Goal: Check status: Check status

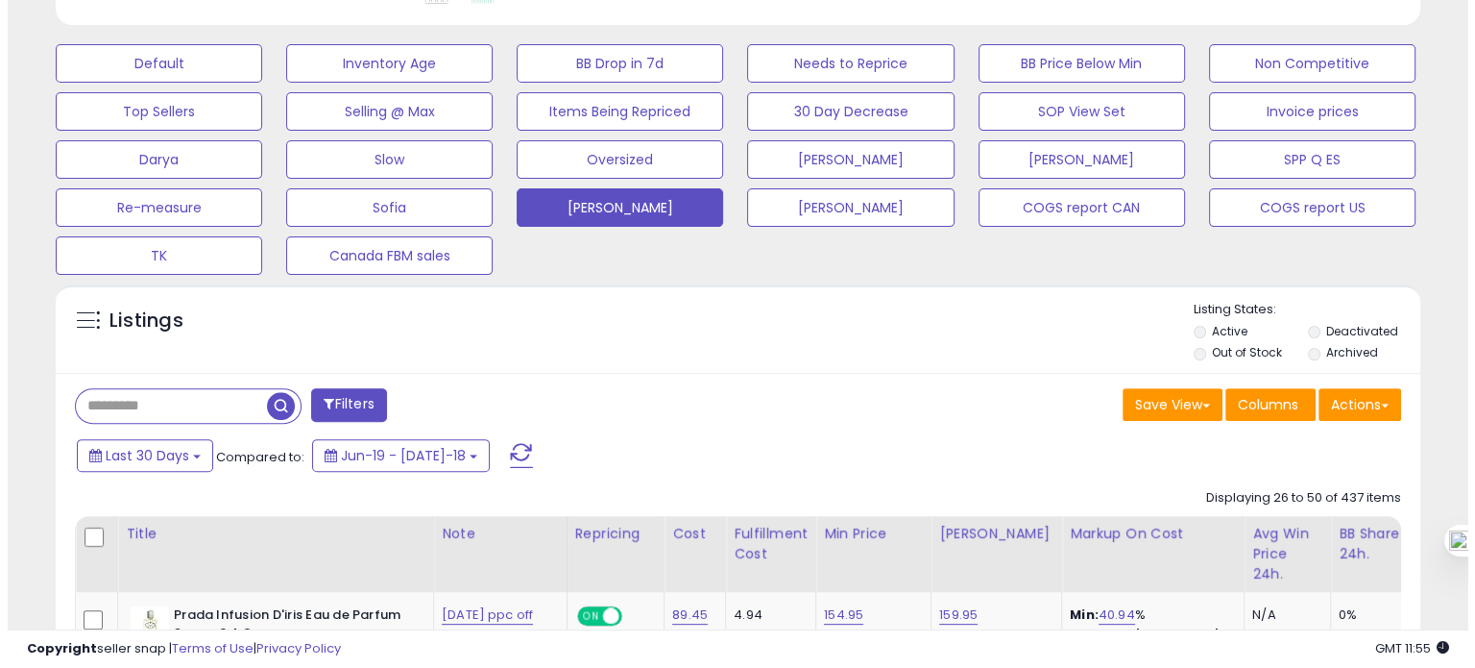
scroll to position [393, 790]
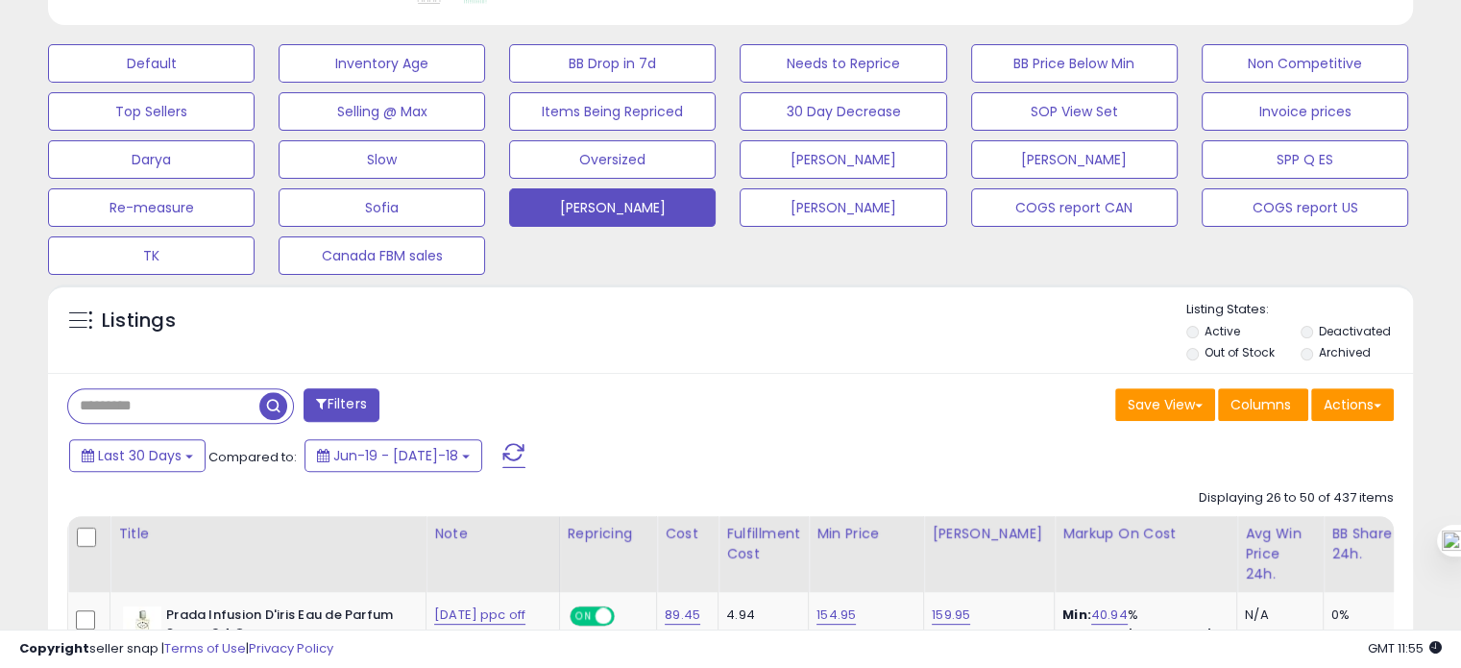
click at [161, 405] on input "text" at bounding box center [163, 406] width 191 height 34
paste input "**********"
click at [161, 405] on input "text" at bounding box center [229, 406] width 322 height 34
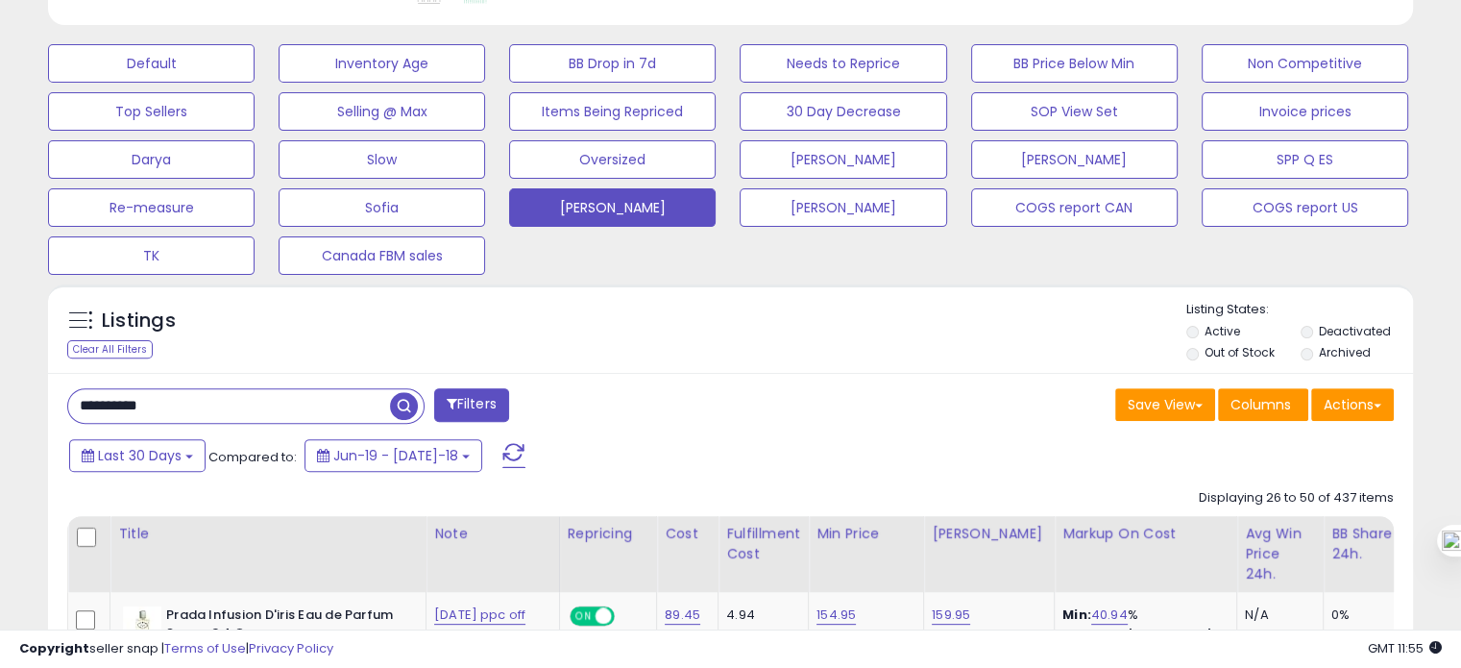
type input "**********"
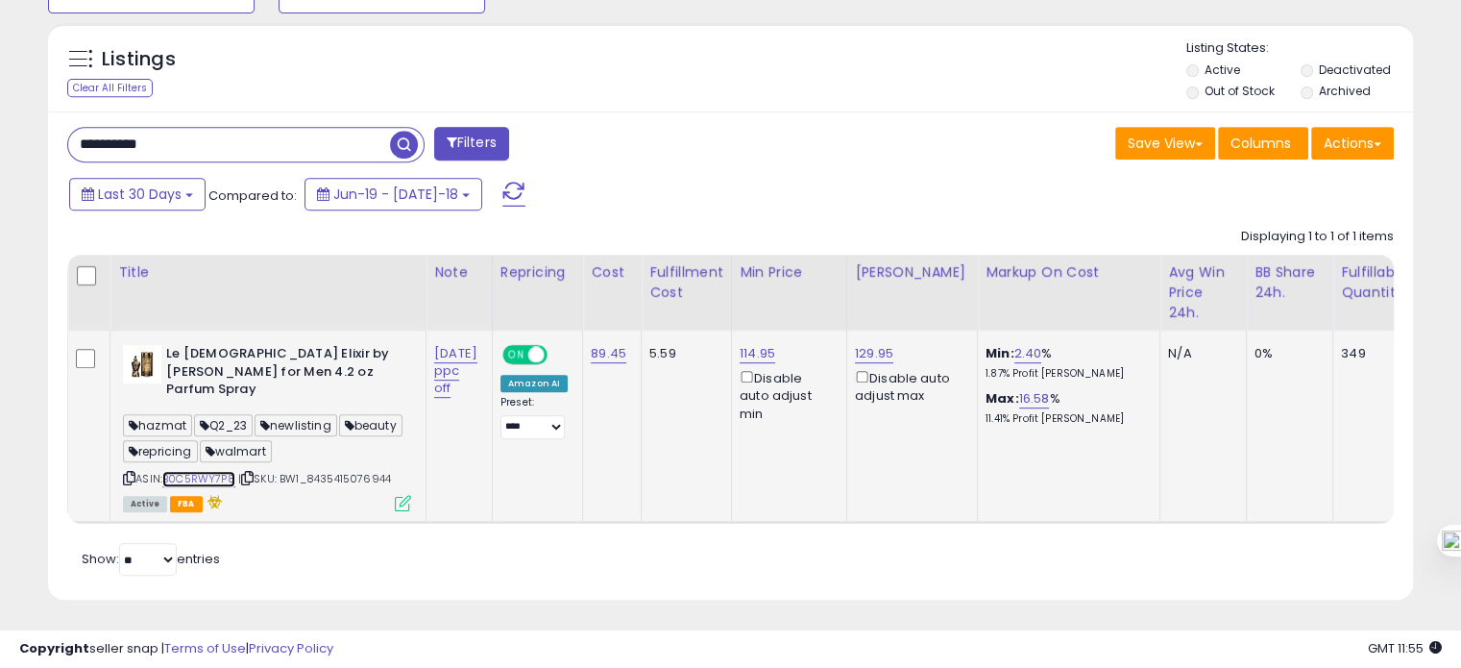
click at [196, 471] on link "B0C5RWY7P8" at bounding box center [198, 479] width 73 height 16
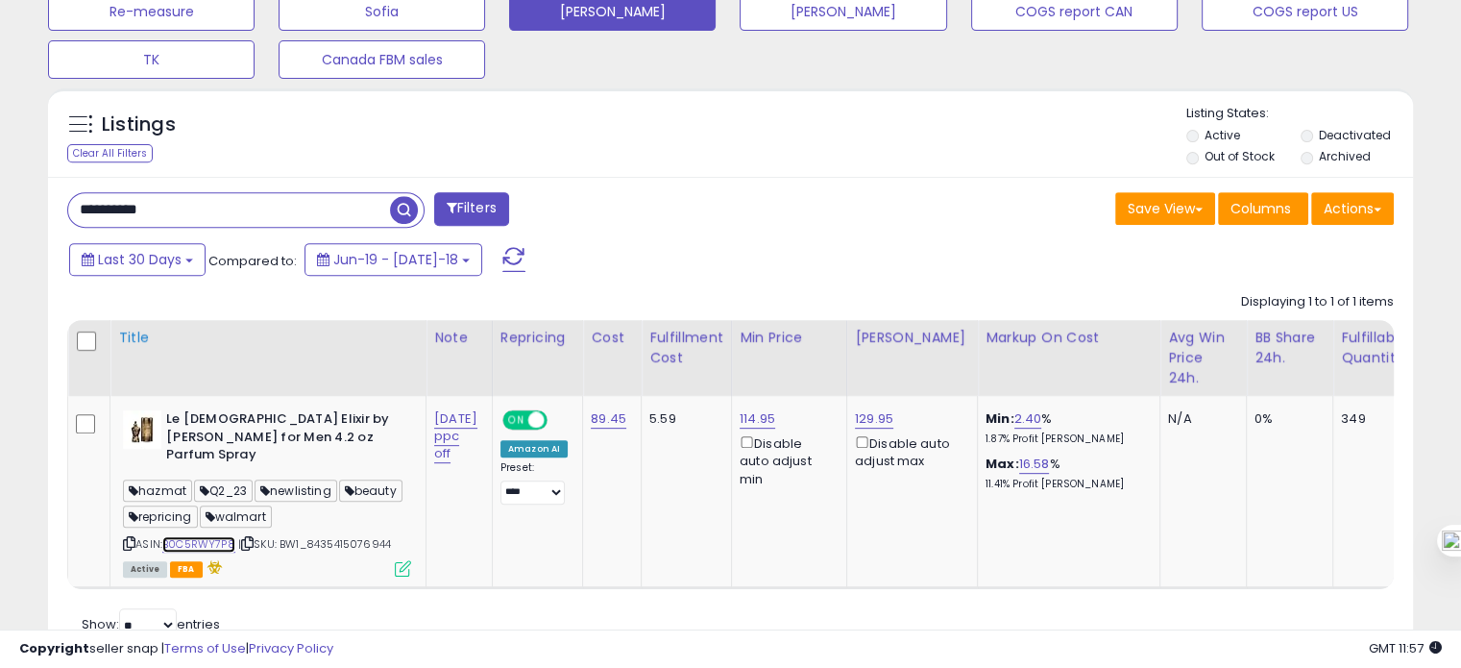
scroll to position [744, 0]
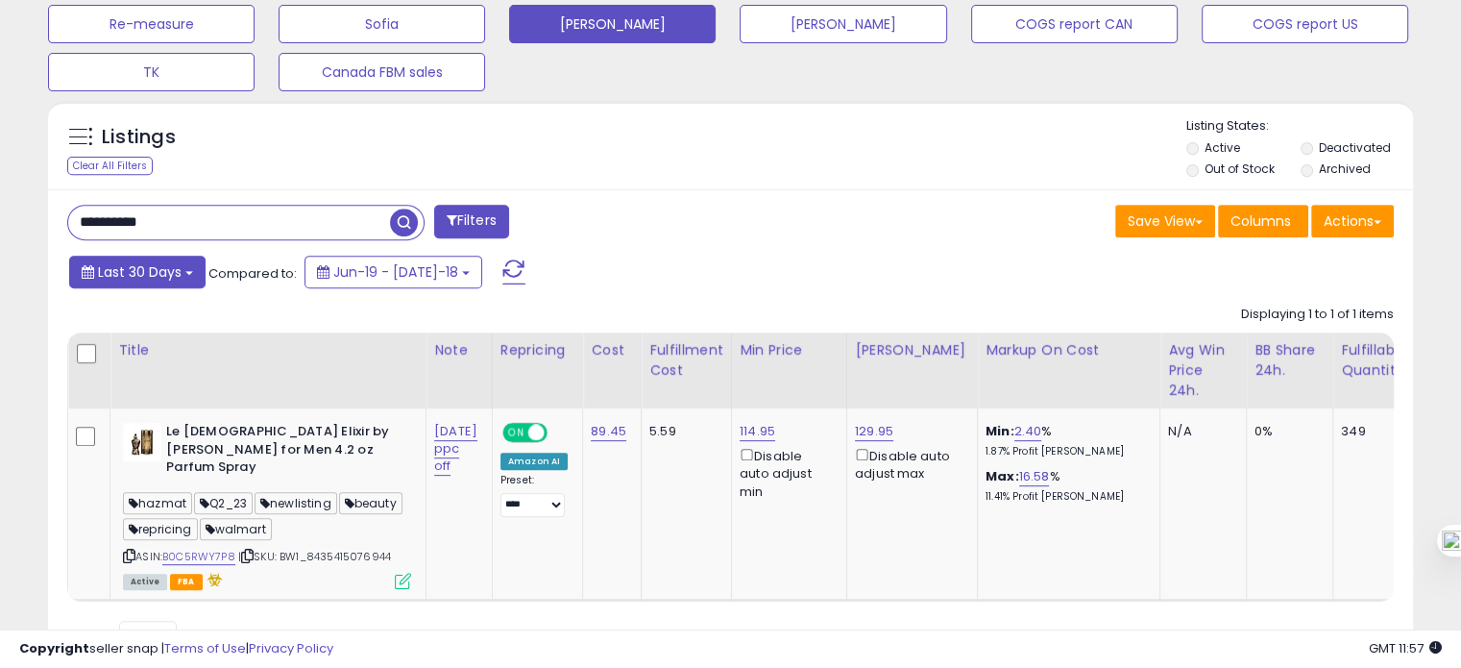
click at [173, 262] on span "Last 30 Days" at bounding box center [140, 271] width 84 height 19
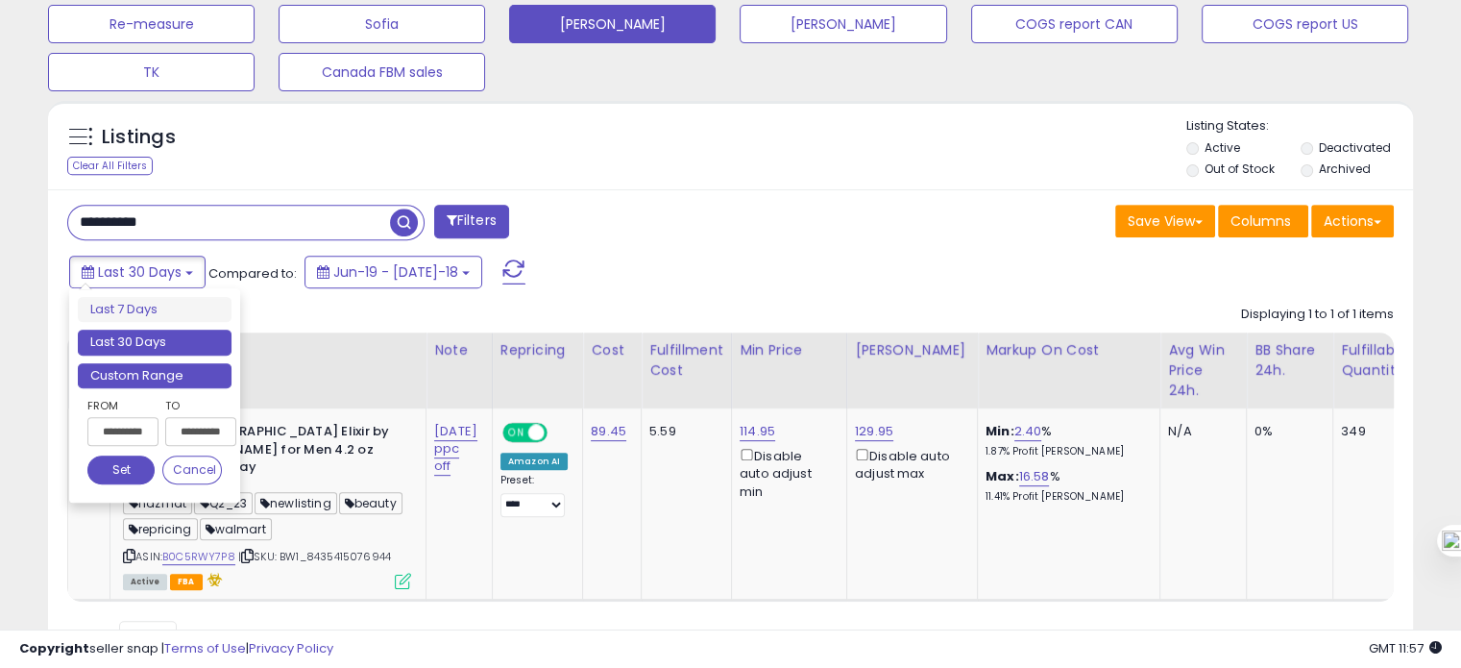
click at [161, 374] on li "Custom Range" at bounding box center [155, 376] width 154 height 26
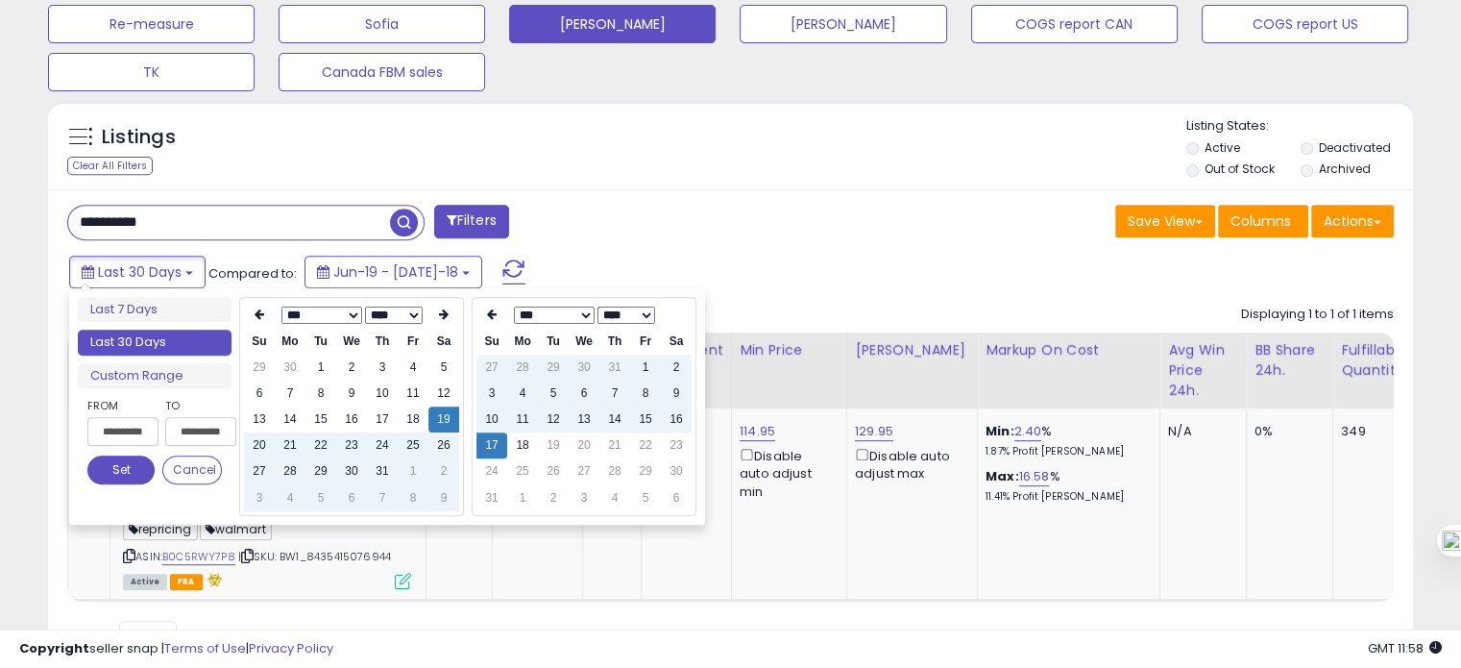
click at [415, 314] on select "**** **** **** **** **** **** **** **** **** **** **** **** **** **** **** ****…" at bounding box center [394, 314] width 58 height 17
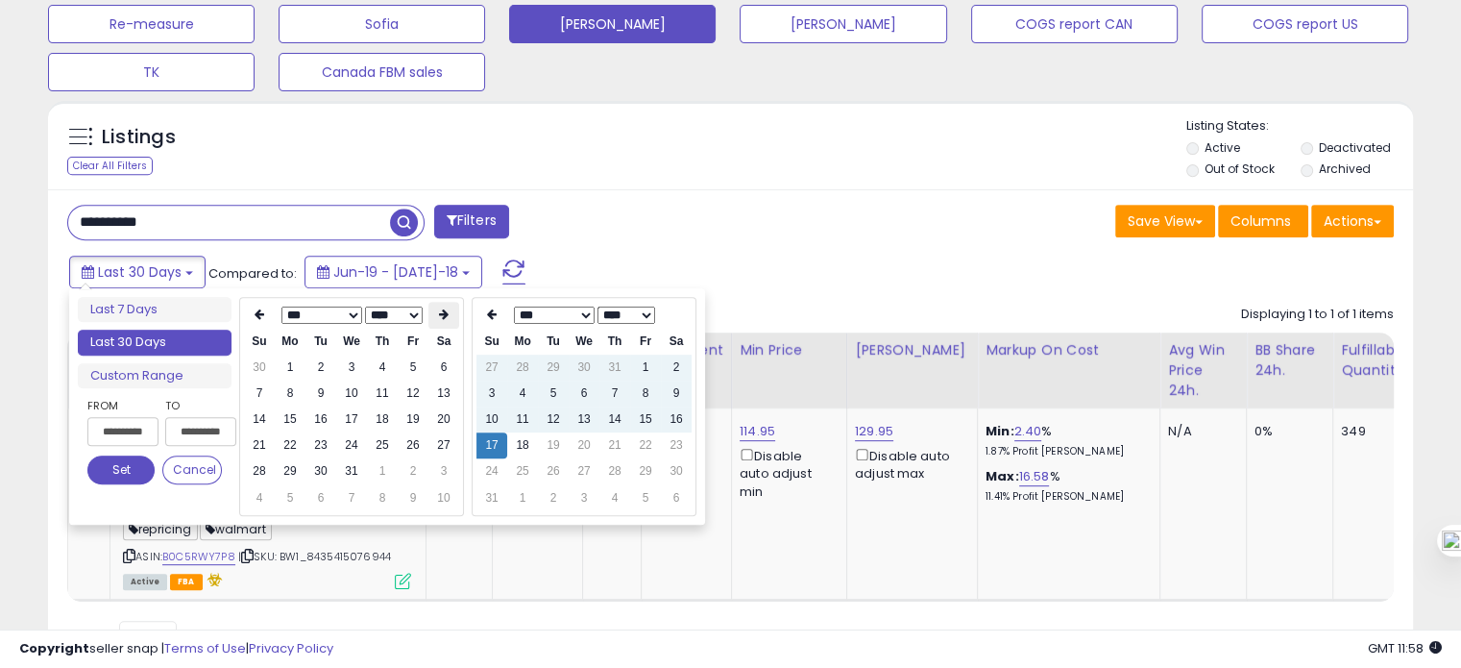
click at [439, 318] on icon at bounding box center [444, 314] width 10 height 12
type input "**********"
click at [378, 361] on td "1" at bounding box center [382, 367] width 31 height 26
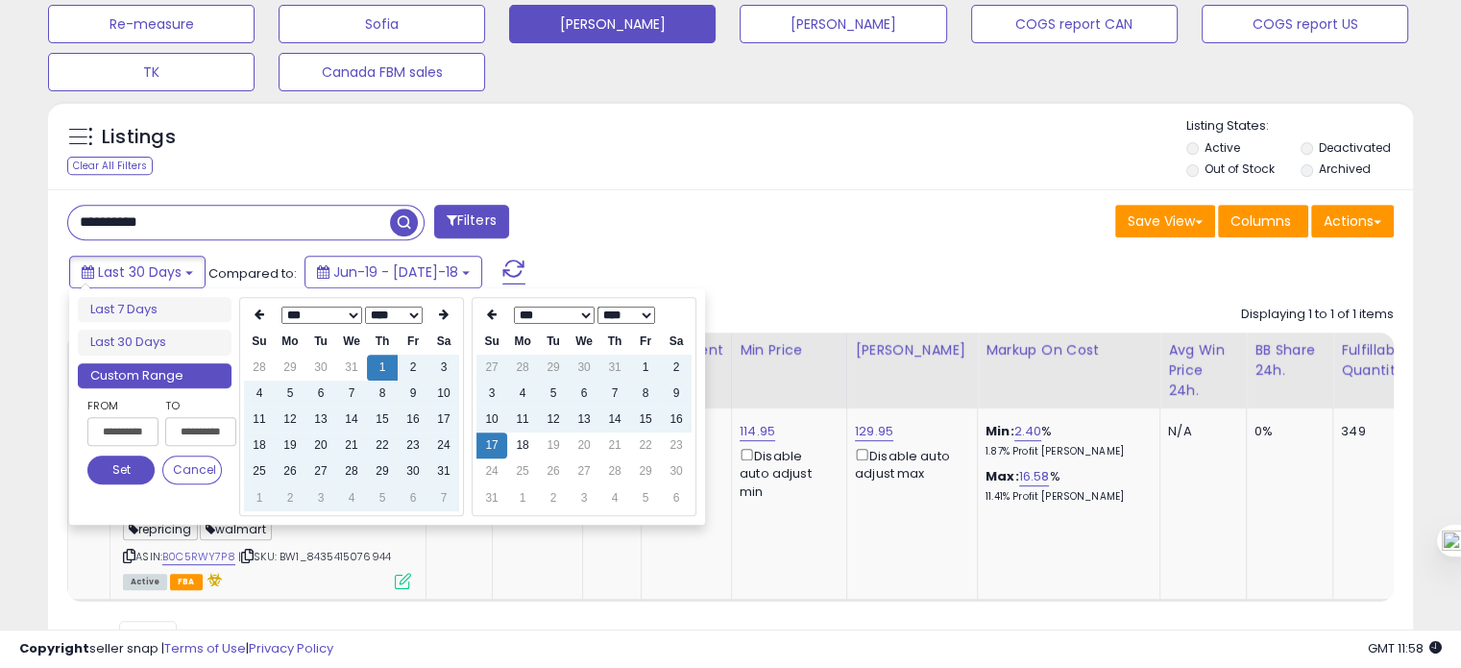
click at [640, 309] on select "**** ****" at bounding box center [626, 314] width 58 height 17
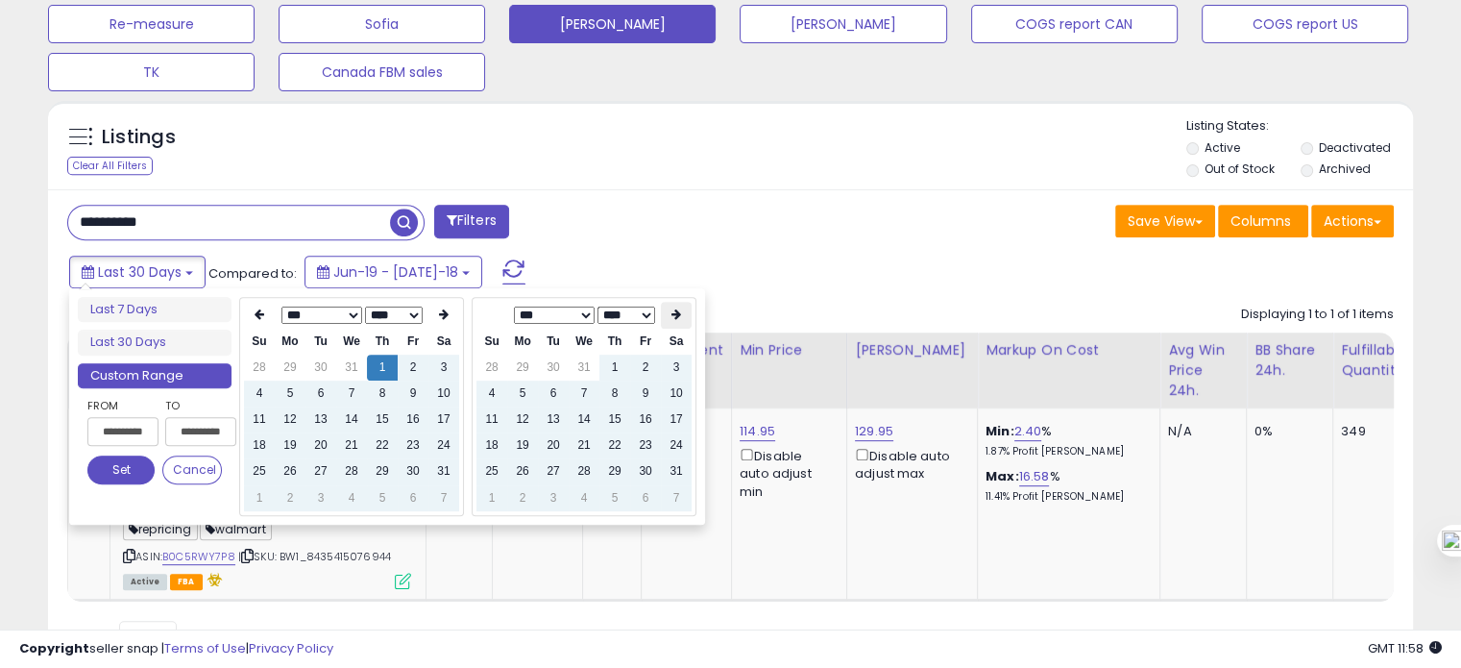
click at [669, 320] on th at bounding box center [676, 315] width 31 height 27
click at [551, 498] on td "31" at bounding box center [553, 498] width 31 height 26
type input "**********"
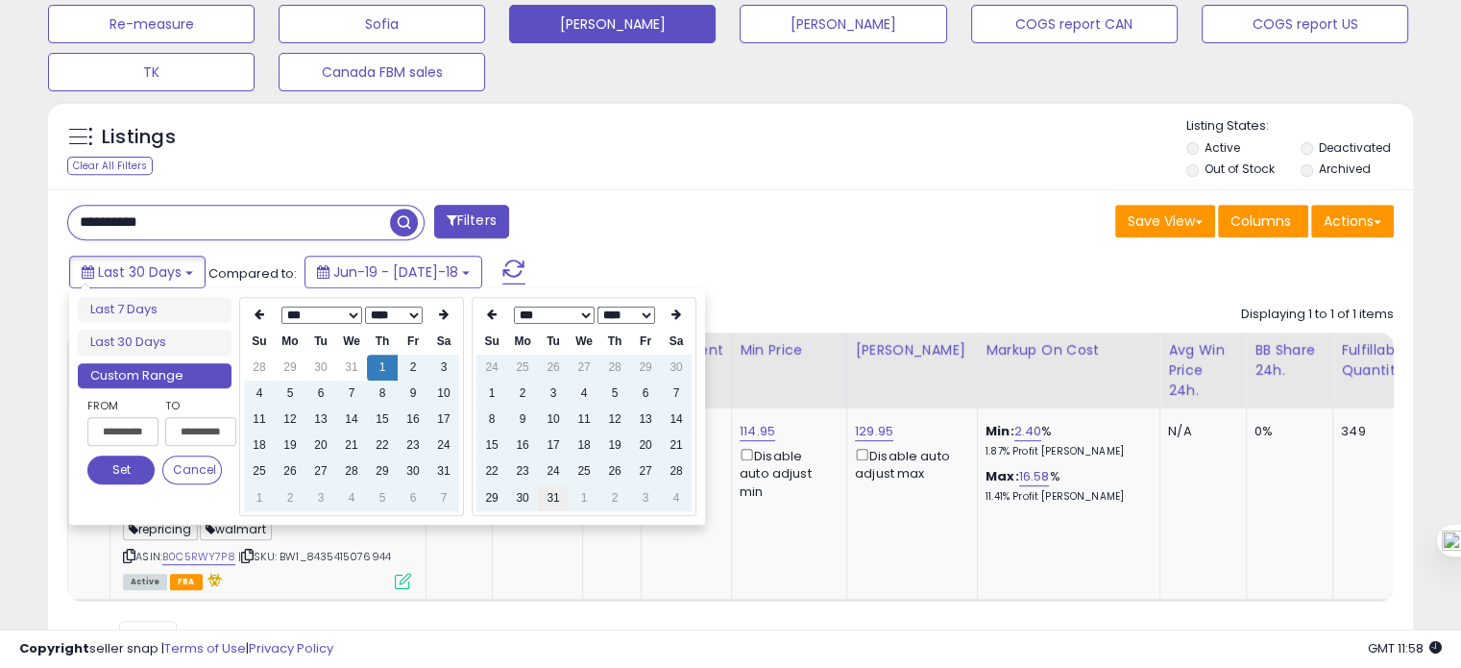
type input "**********"
click at [100, 468] on button "Set" at bounding box center [120, 469] width 67 height 29
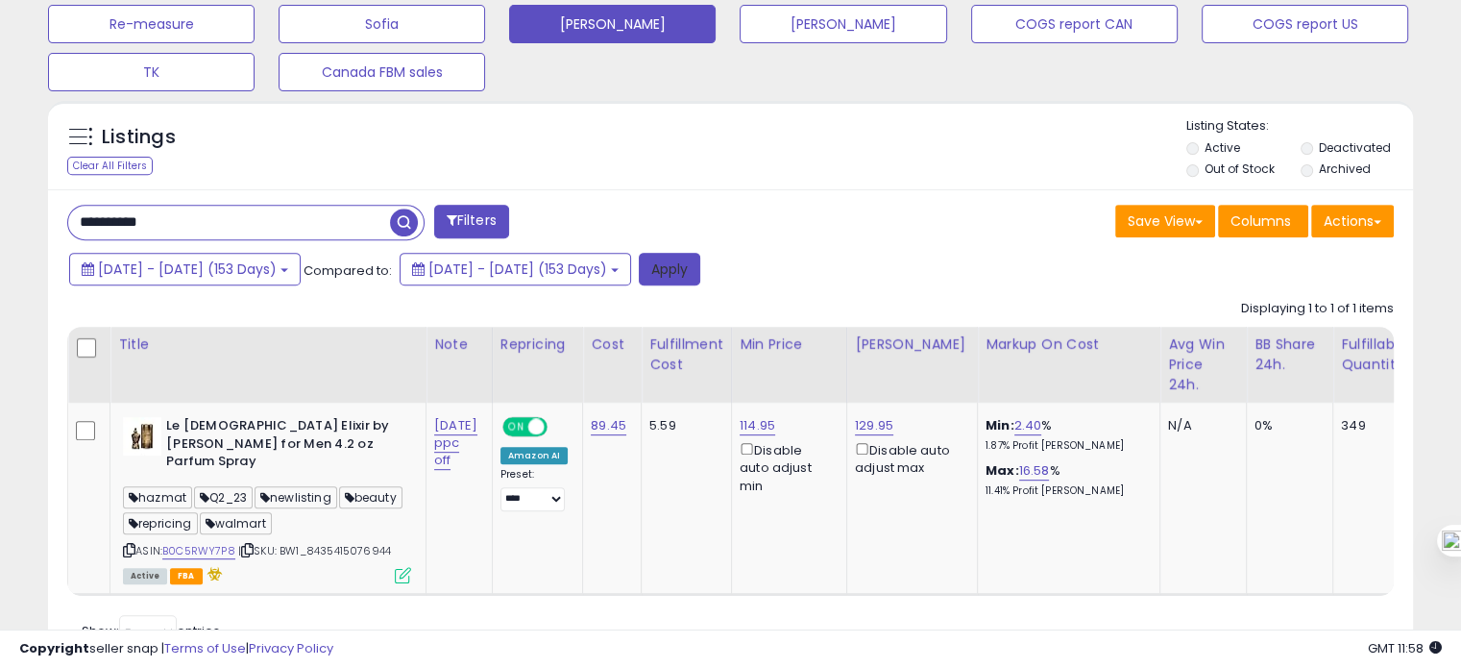
click at [700, 266] on button "Apply" at bounding box center [669, 269] width 61 height 33
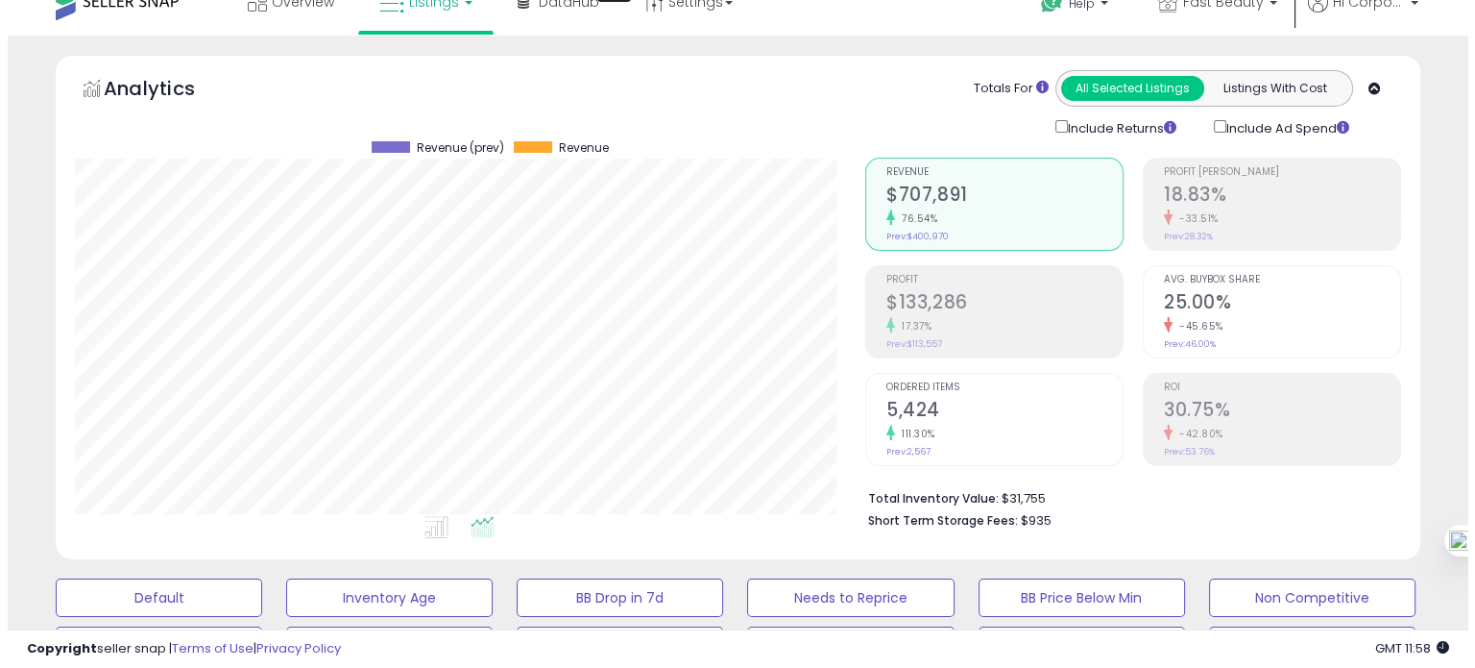
scroll to position [393, 790]
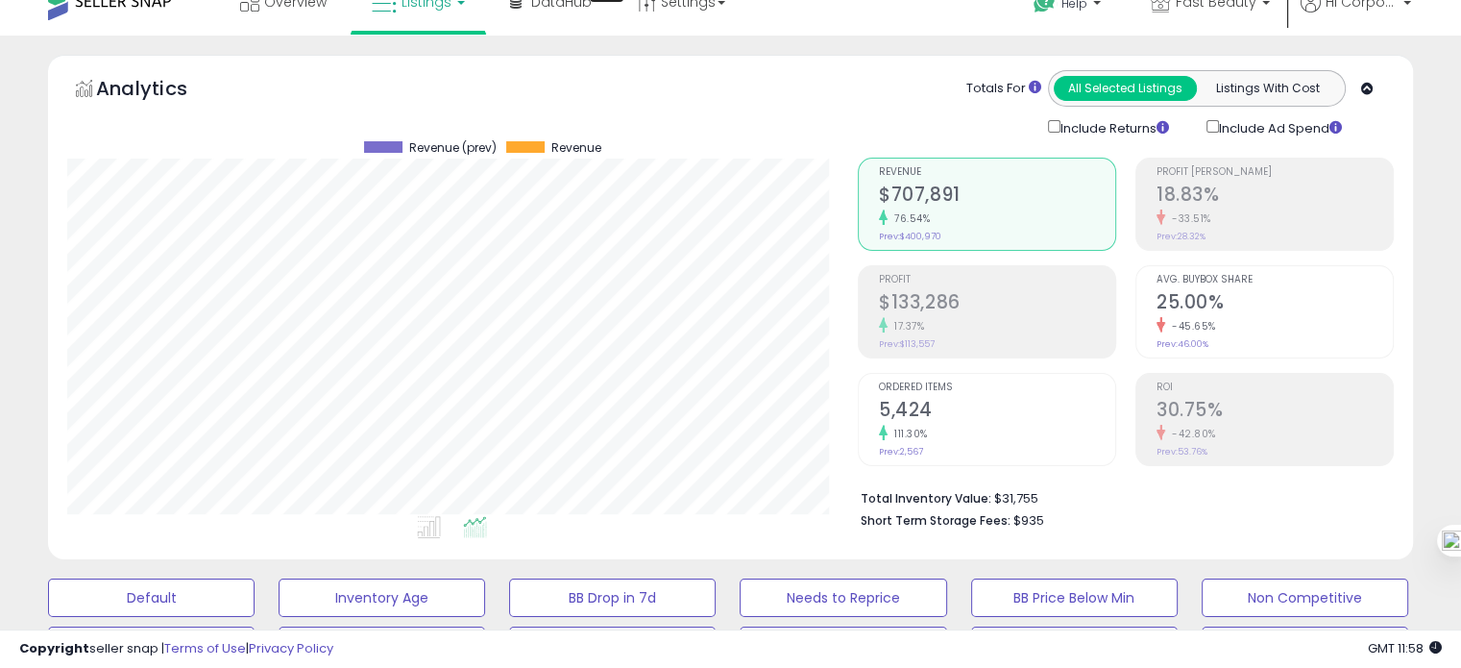
click at [1226, 279] on span "Avg. Buybox Share" at bounding box center [1274, 280] width 236 height 11
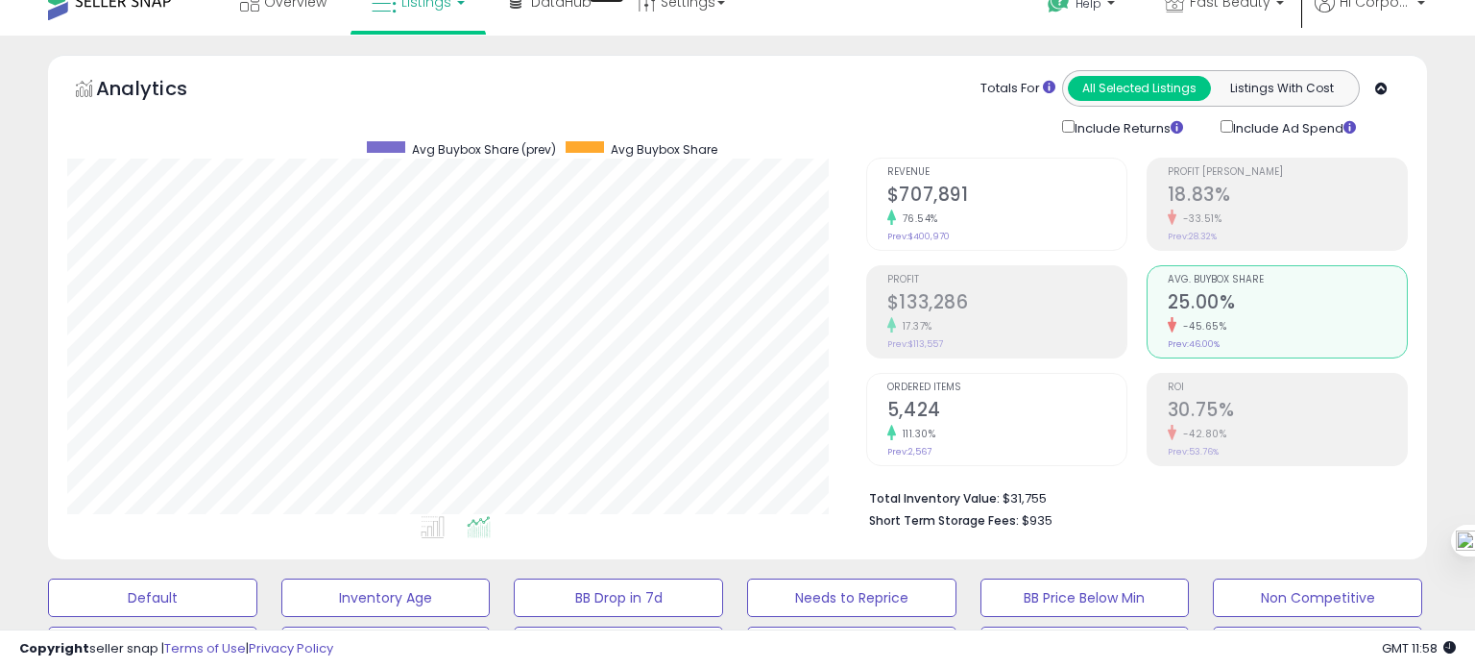
scroll to position [960086, 959689]
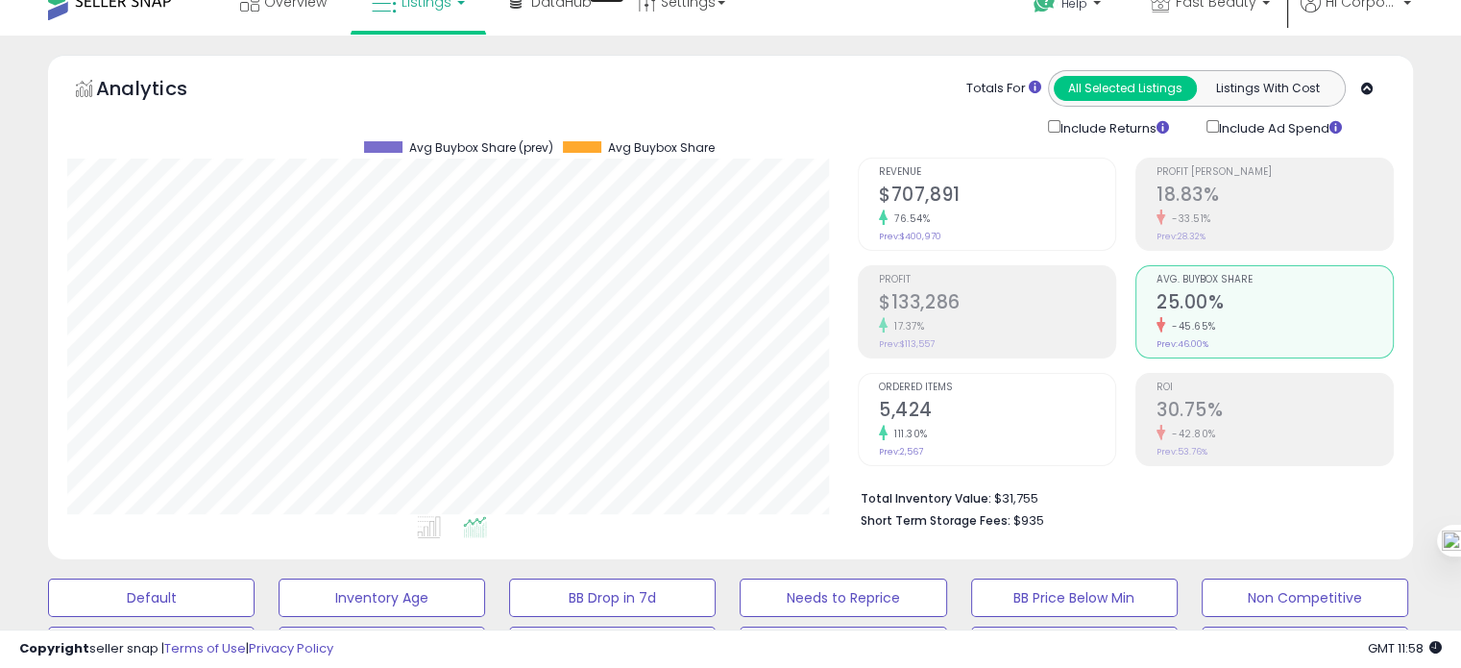
click at [911, 417] on h2 "5,424" at bounding box center [997, 412] width 236 height 26
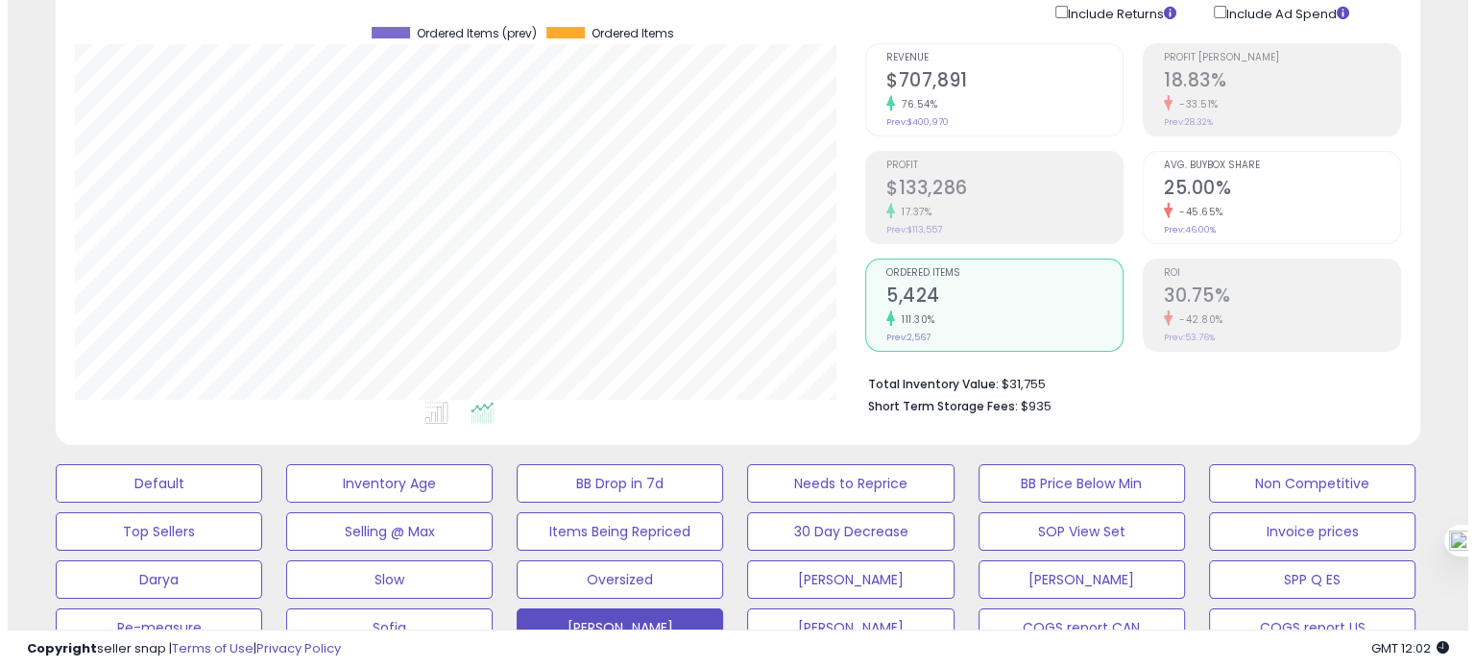
scroll to position [137, 0]
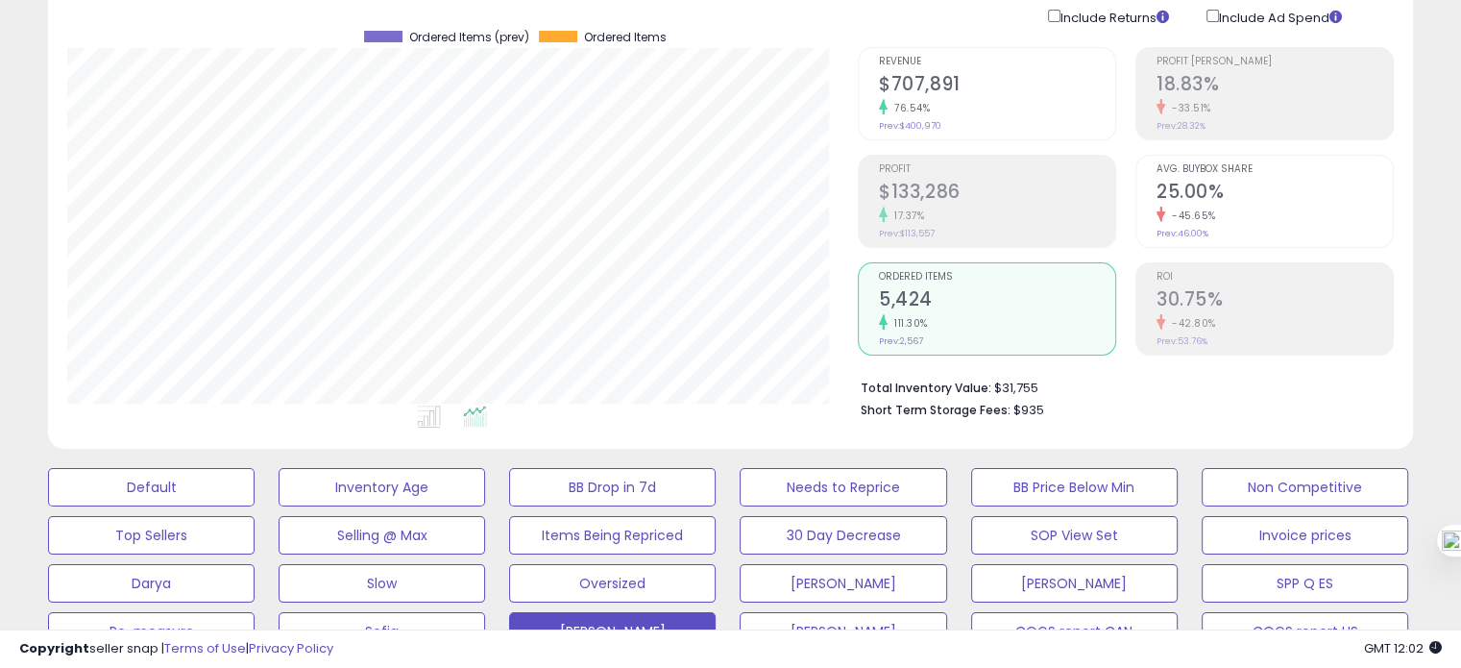
click at [1241, 224] on div "Avg. Buybox Share 25.00% -45.65% Prev: 46.00%" at bounding box center [1274, 199] width 236 height 86
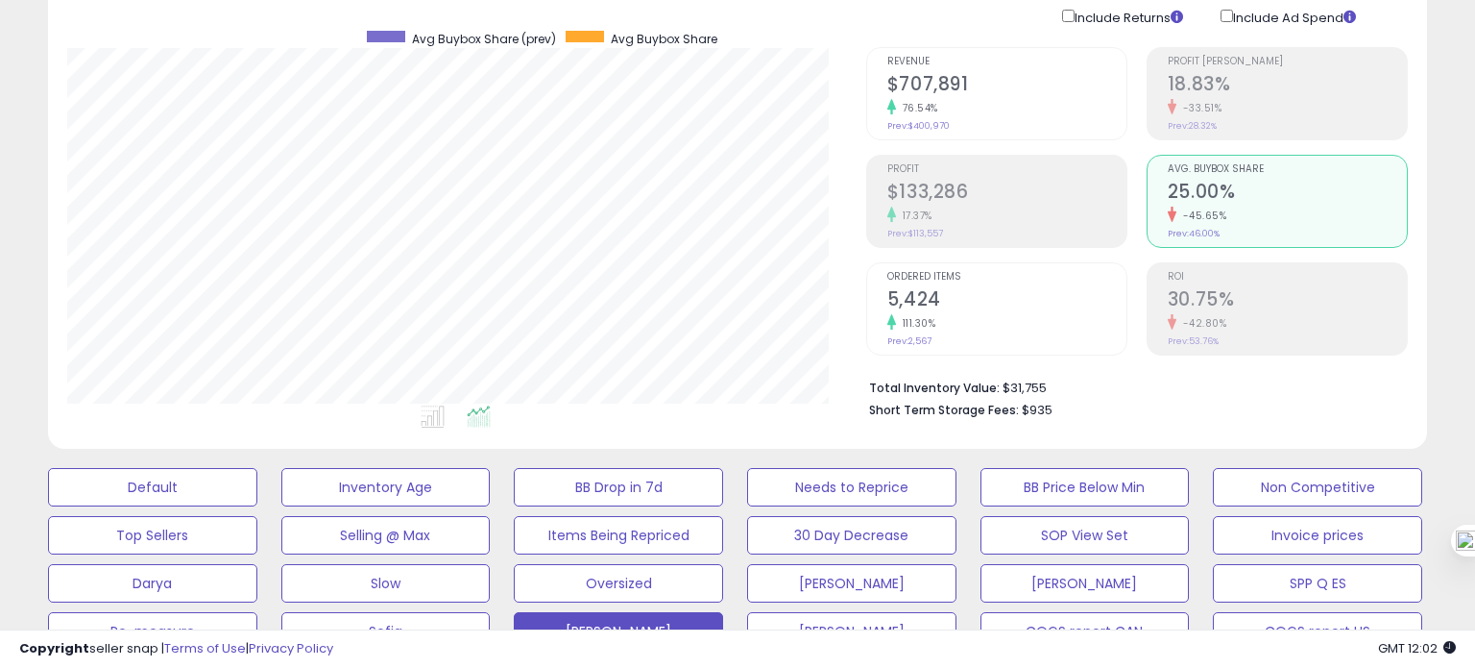
scroll to position [960086, 959689]
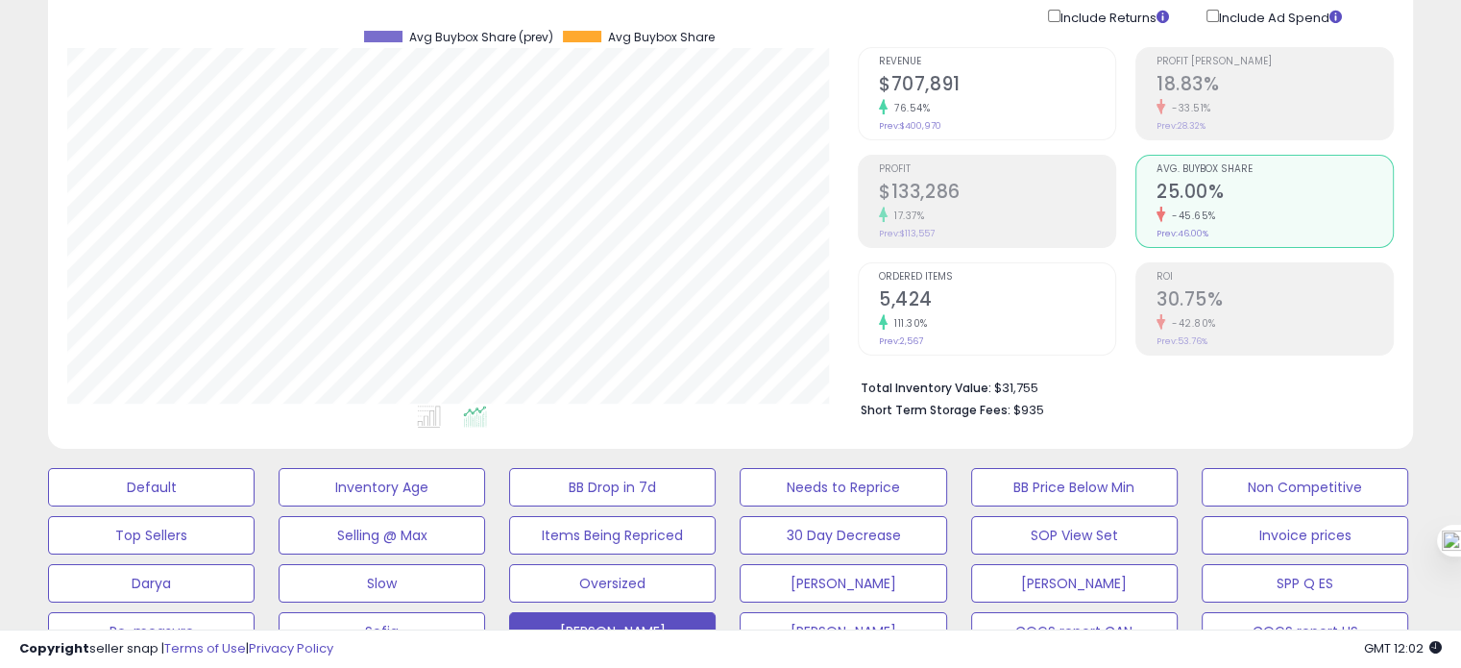
click at [956, 314] on div "111.30%" at bounding box center [997, 323] width 236 height 18
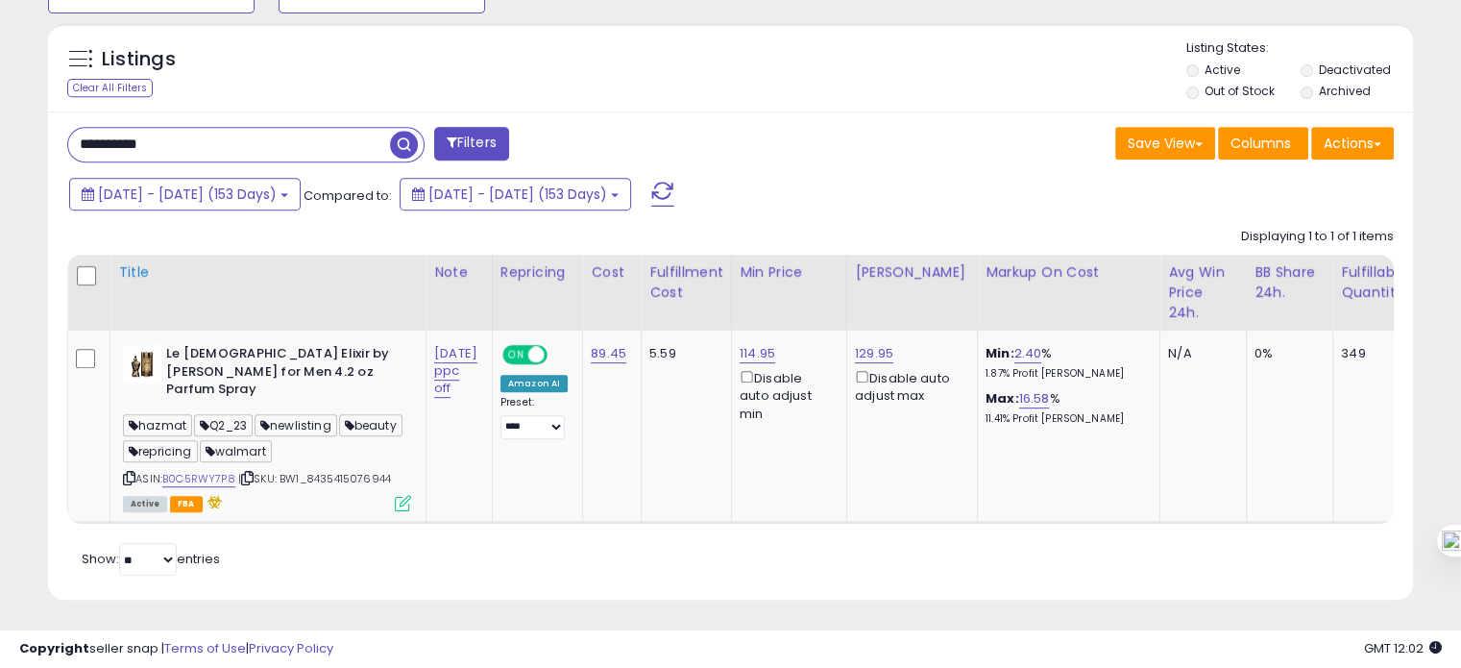
scroll to position [821, 0]
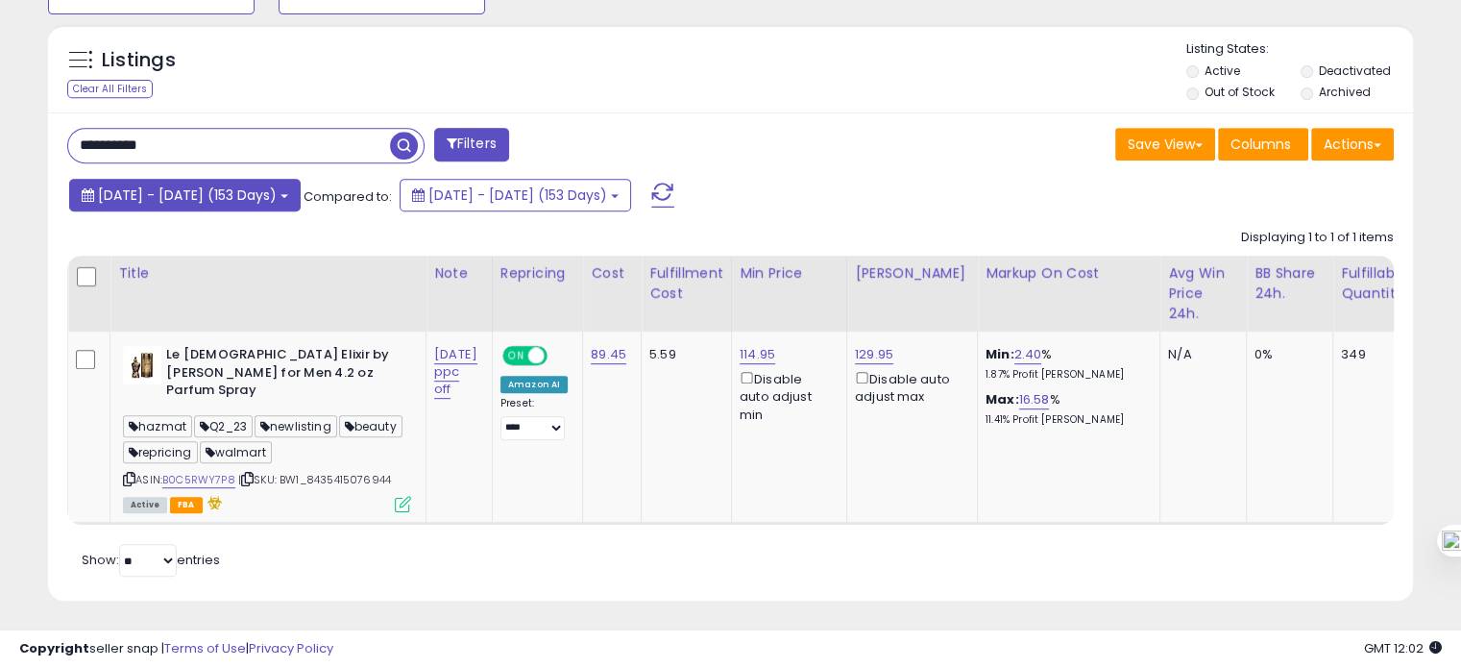
click at [159, 194] on span "[DATE] - [DATE] (153 Days)" at bounding box center [187, 194] width 179 height 19
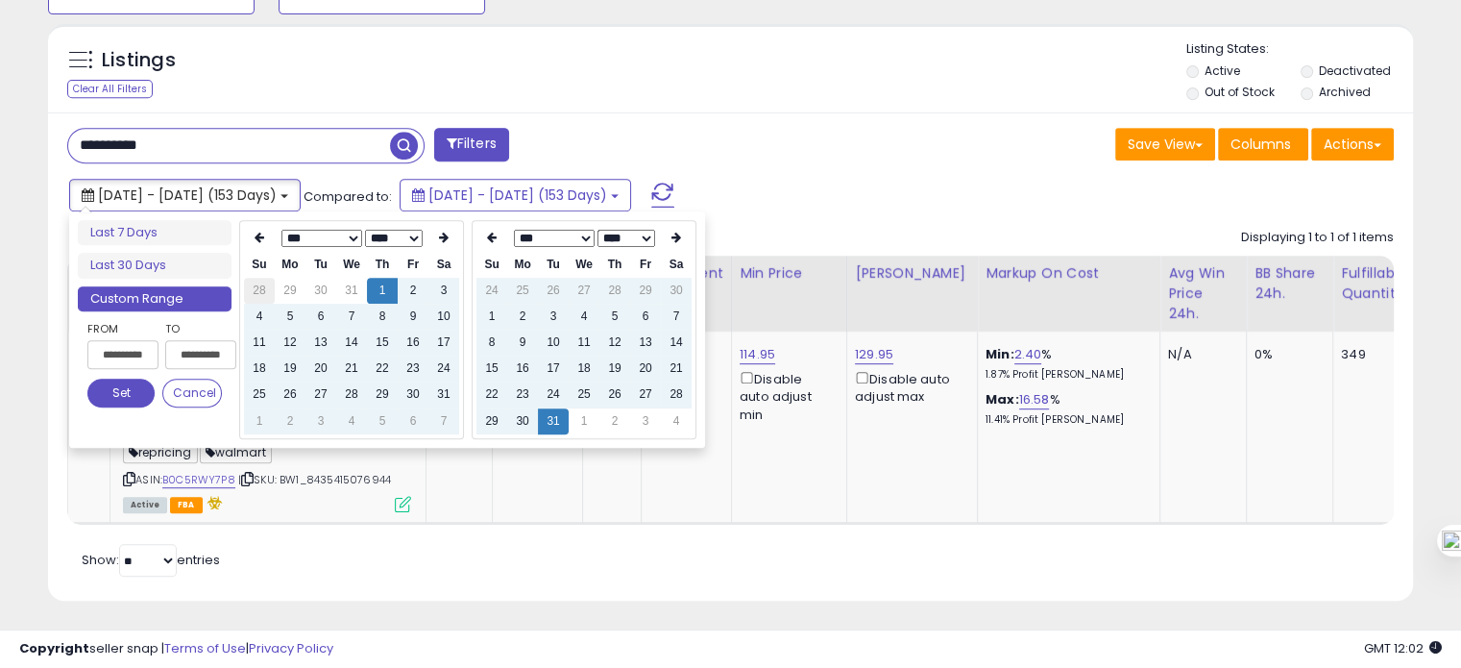
type input "**********"
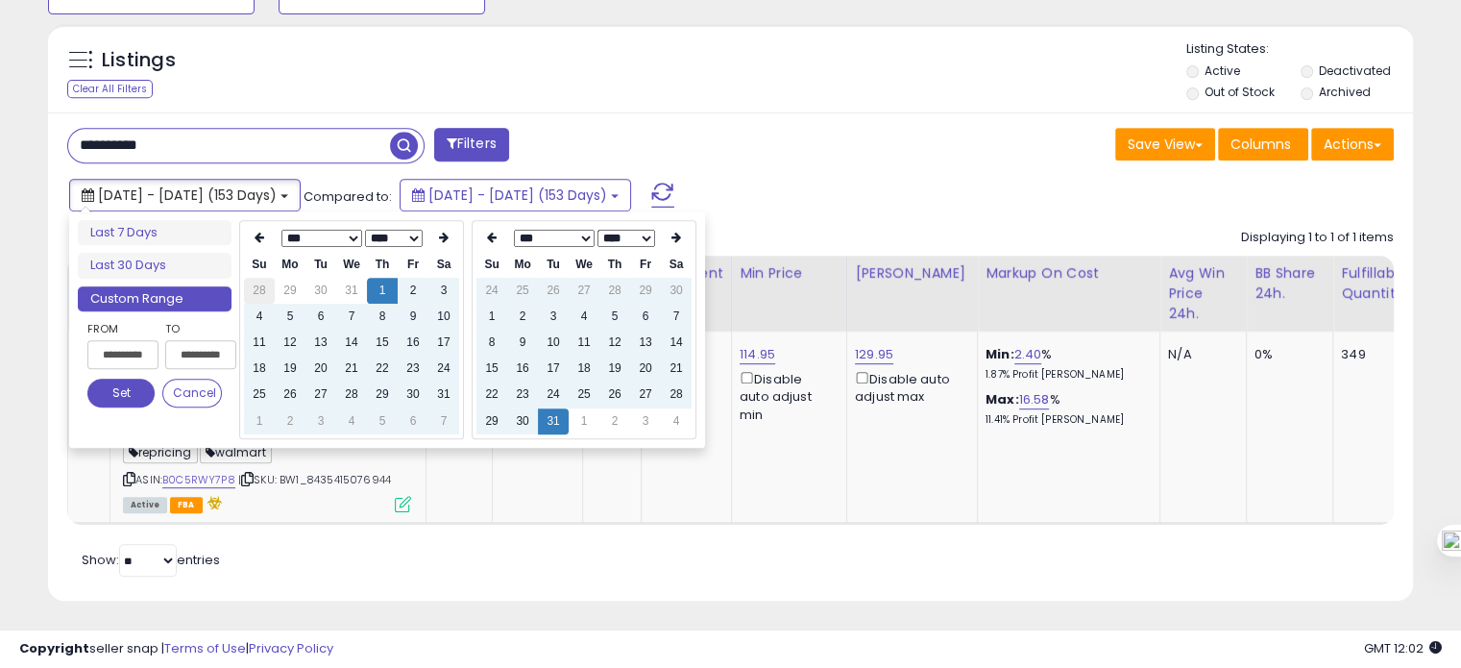
type input "**********"
click at [445, 231] on icon at bounding box center [444, 237] width 10 height 12
click at [403, 395] on td "1" at bounding box center [413, 394] width 31 height 26
type input "**********"
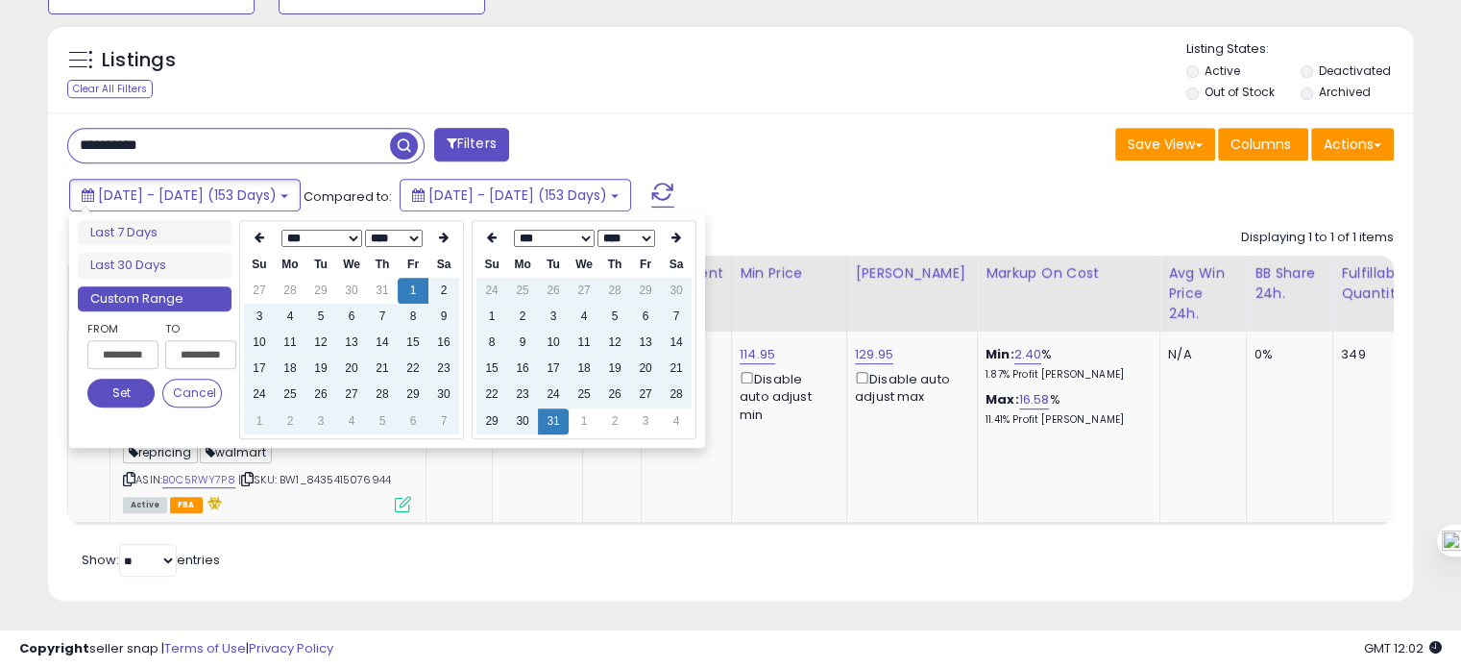
click at [108, 387] on button "Set" at bounding box center [120, 392] width 67 height 29
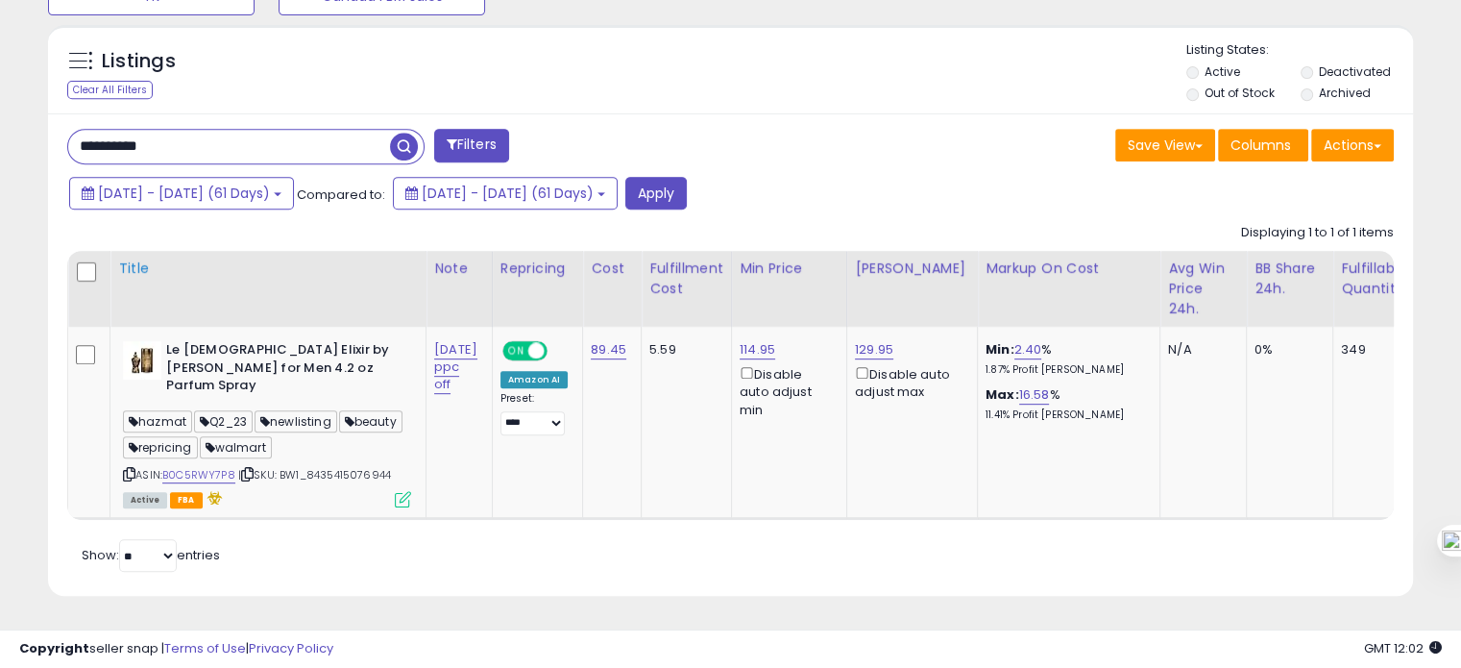
scroll to position [816, 0]
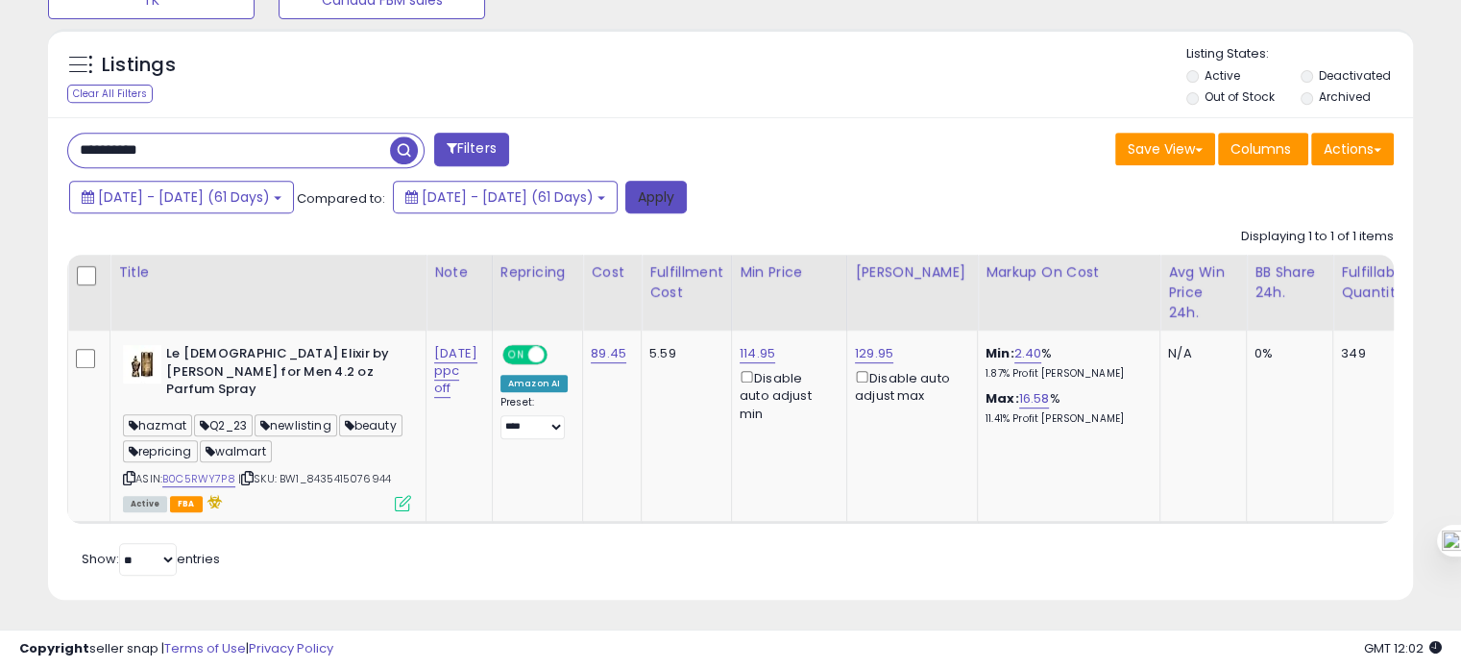
click at [687, 191] on button "Apply" at bounding box center [655, 197] width 61 height 33
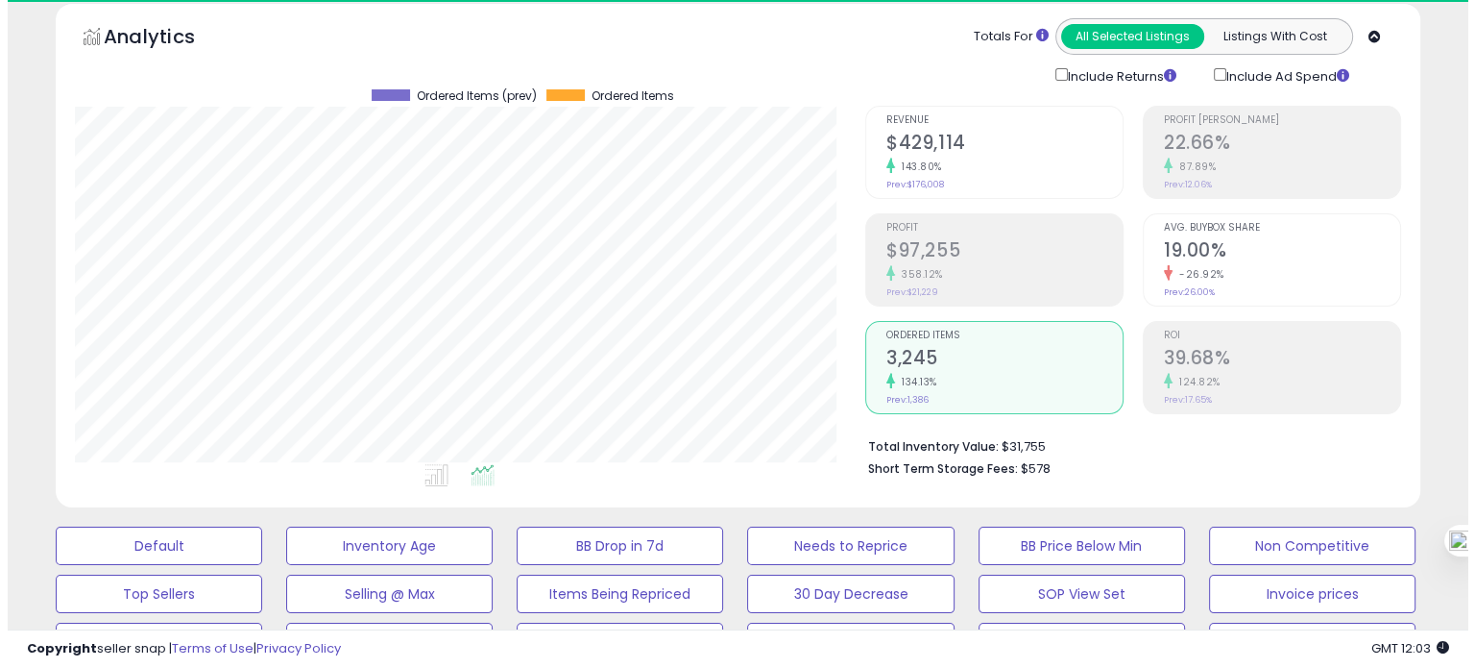
scroll to position [393, 790]
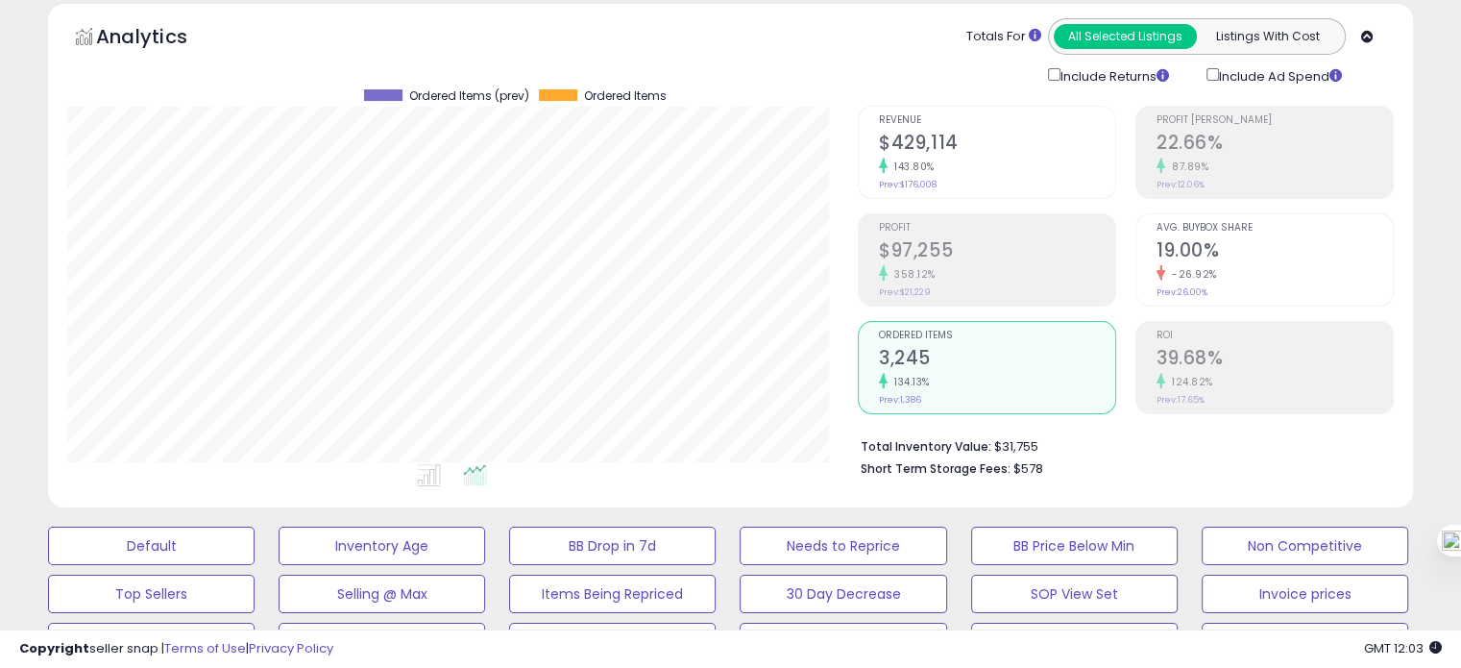
click at [1236, 239] on h2 "19.00%" at bounding box center [1274, 252] width 236 height 26
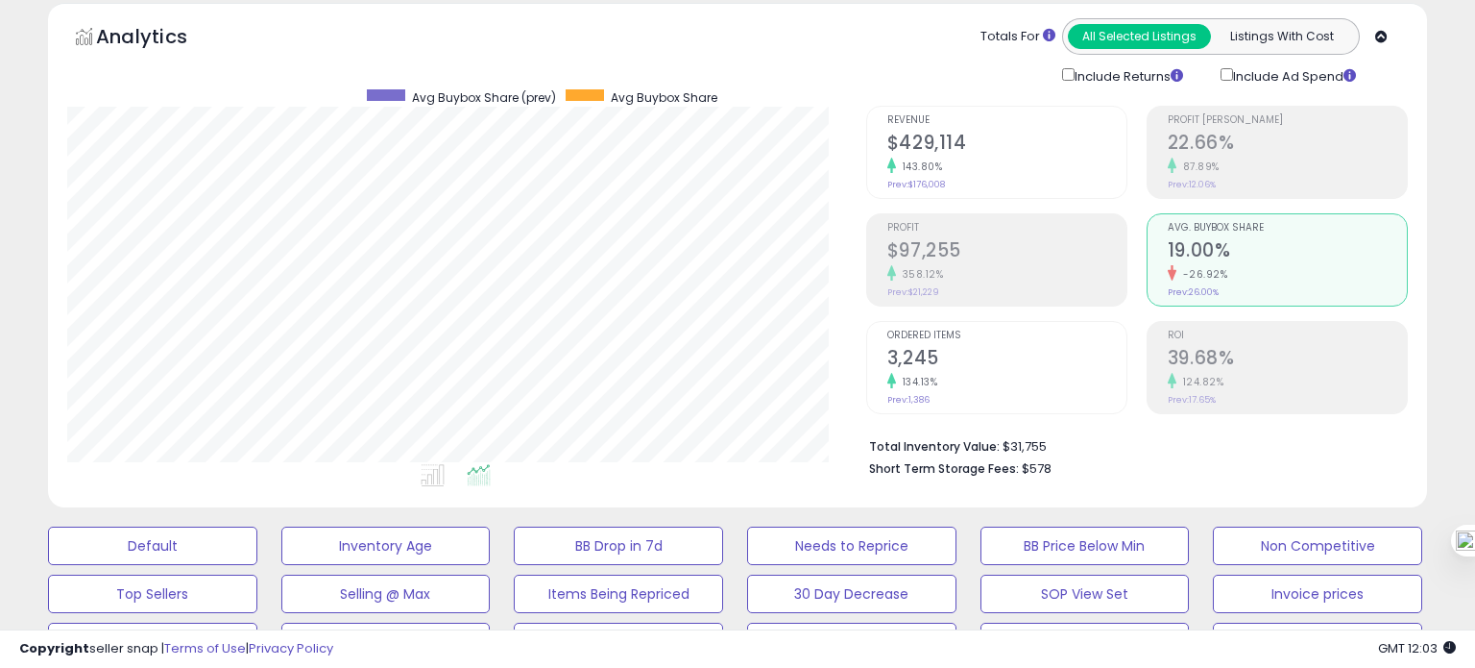
scroll to position [960086, 959689]
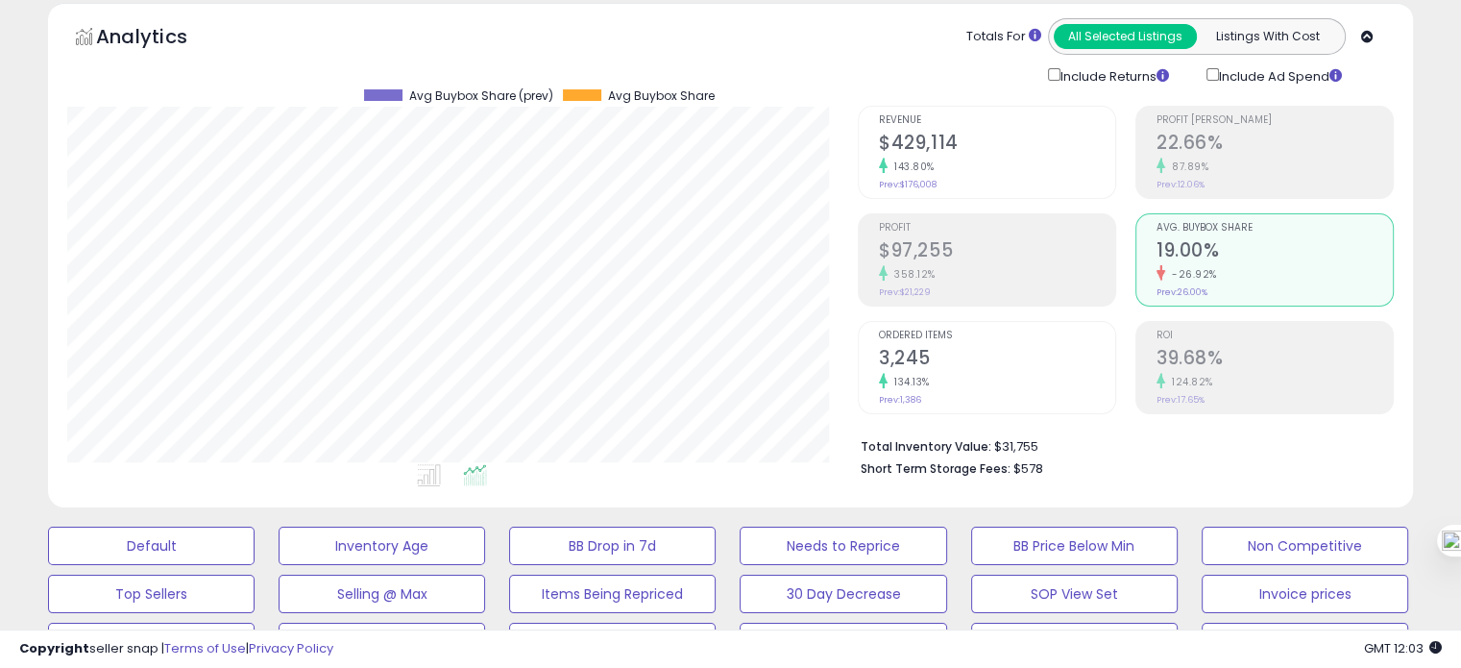
click at [1041, 352] on h2 "3,245" at bounding box center [997, 360] width 236 height 26
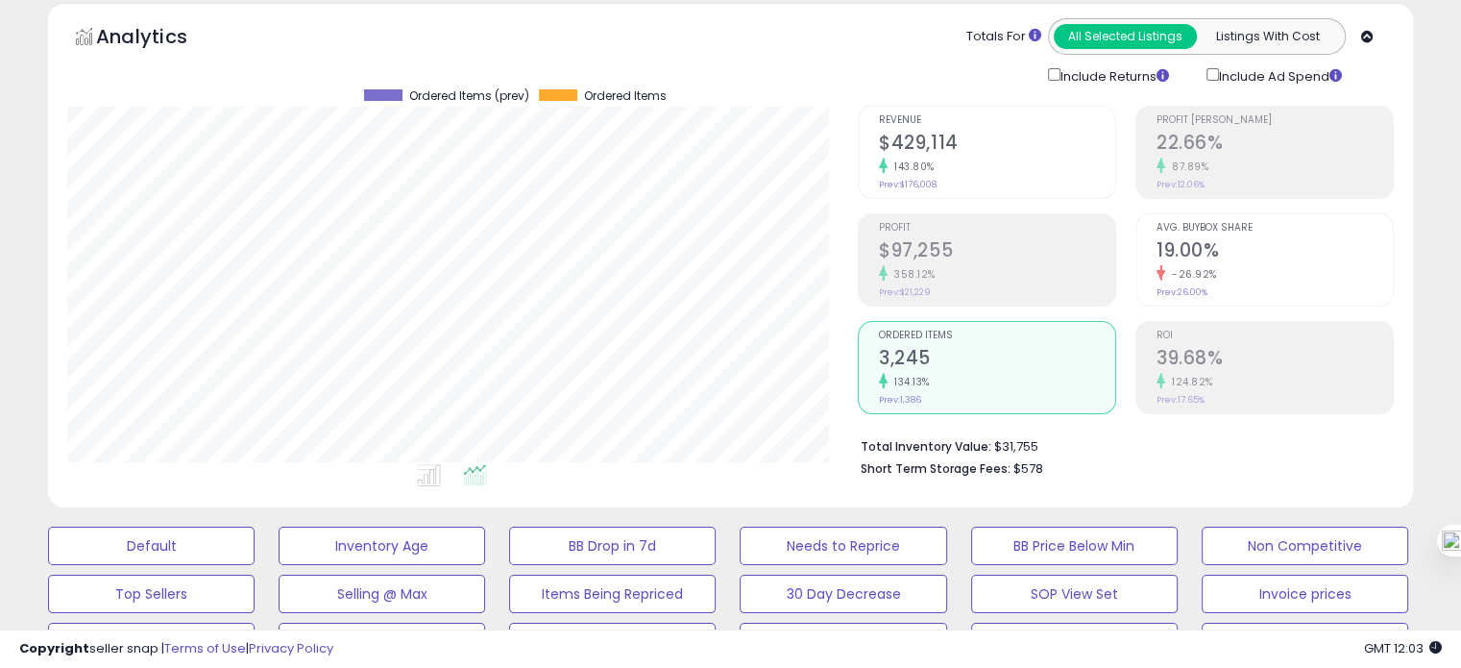
click at [1195, 261] on h2 "19.00%" at bounding box center [1274, 252] width 236 height 26
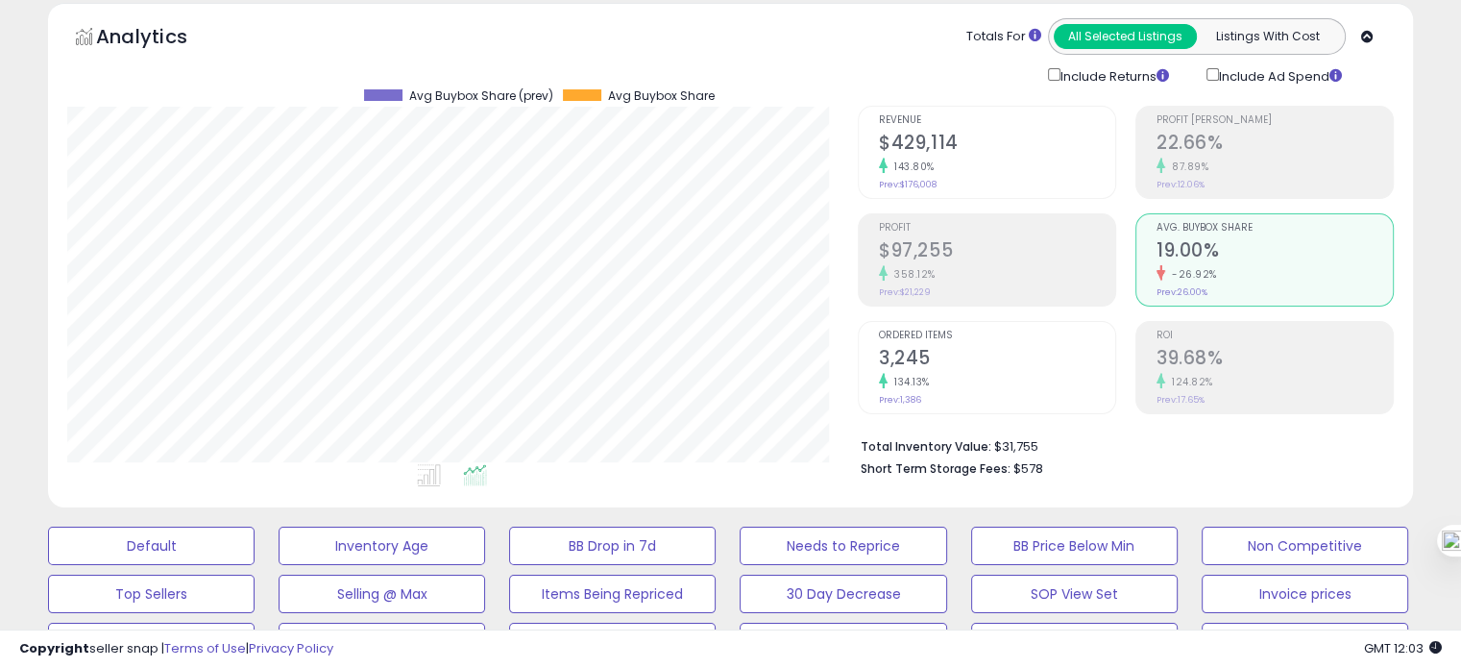
click at [1033, 354] on h2 "3,245" at bounding box center [997, 360] width 236 height 26
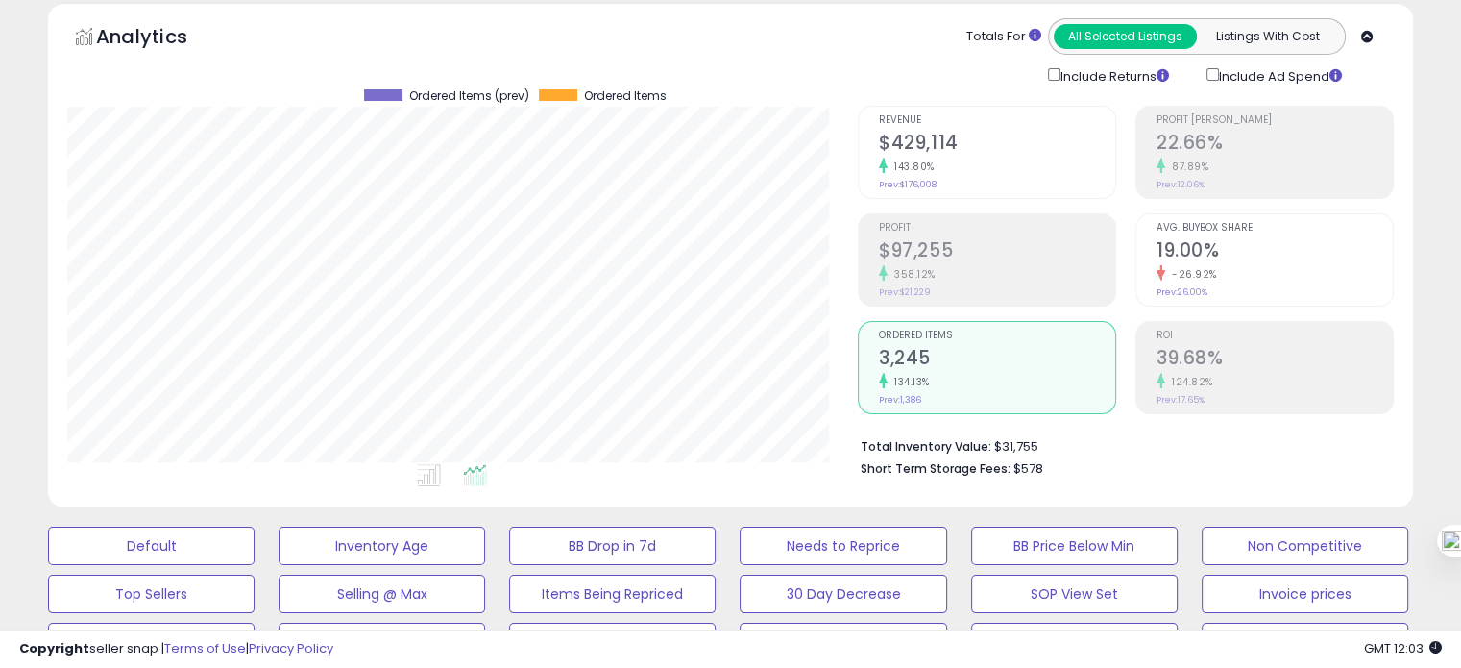
click at [1191, 278] on small "-26.92%" at bounding box center [1191, 274] width 52 height 14
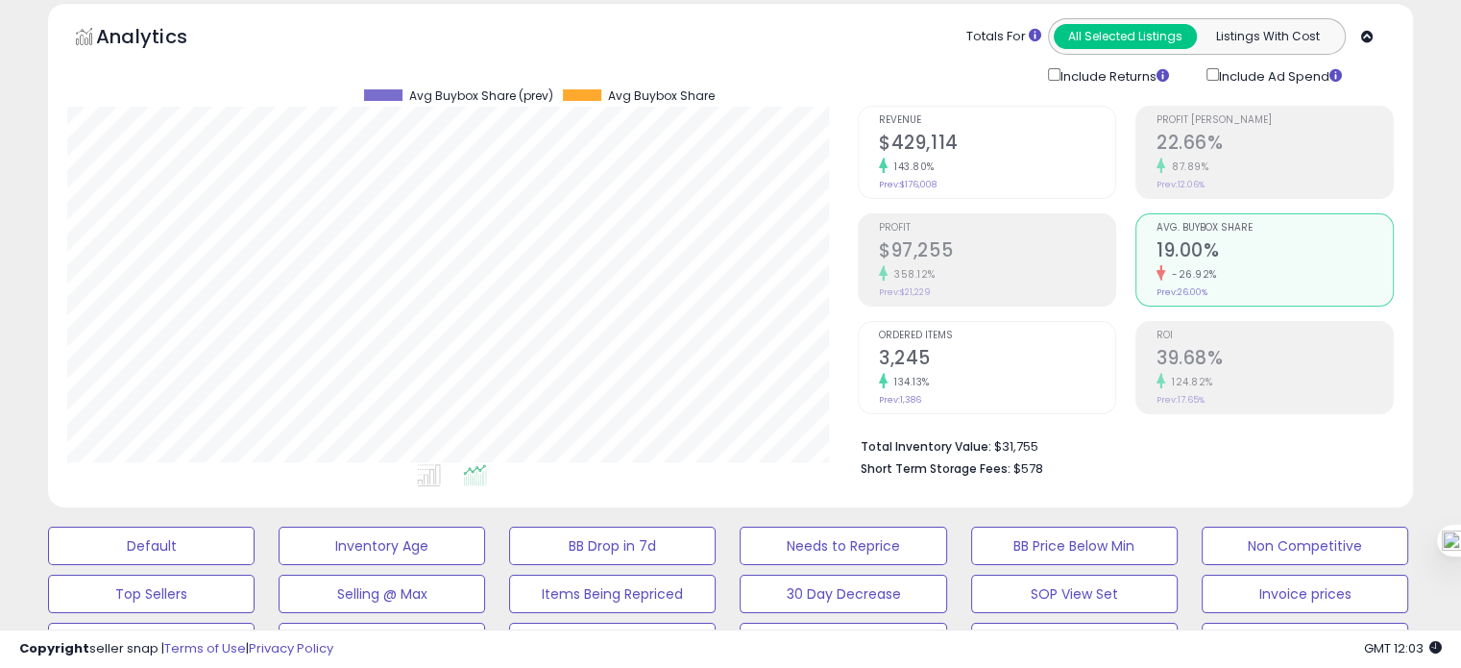
click at [990, 336] on span "Ordered Items" at bounding box center [997, 335] width 236 height 11
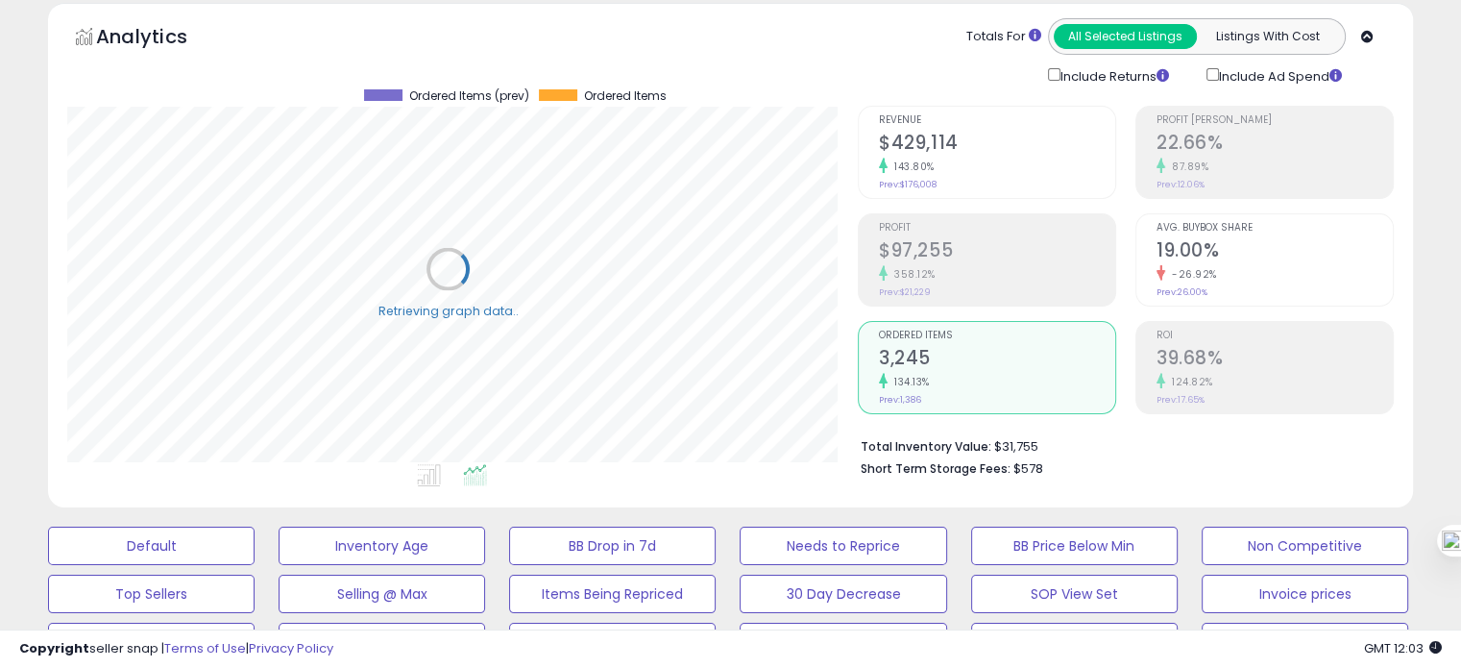
scroll to position [0, 0]
click at [705, 500] on div "Analytics Totals For All Selected Listings Listings With Cost Include Returns I…" at bounding box center [730, 255] width 1365 height 504
click at [675, 476] on ul at bounding box center [432, 478] width 792 height 35
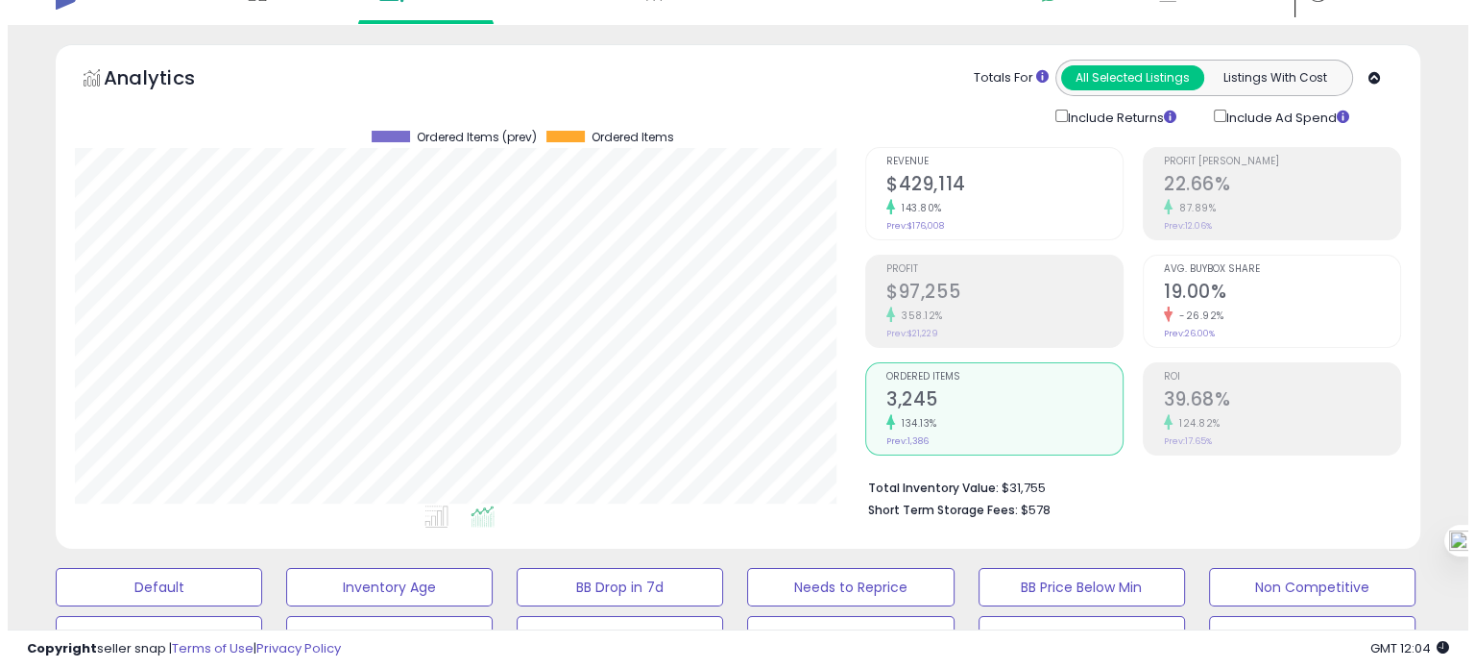
scroll to position [36, 0]
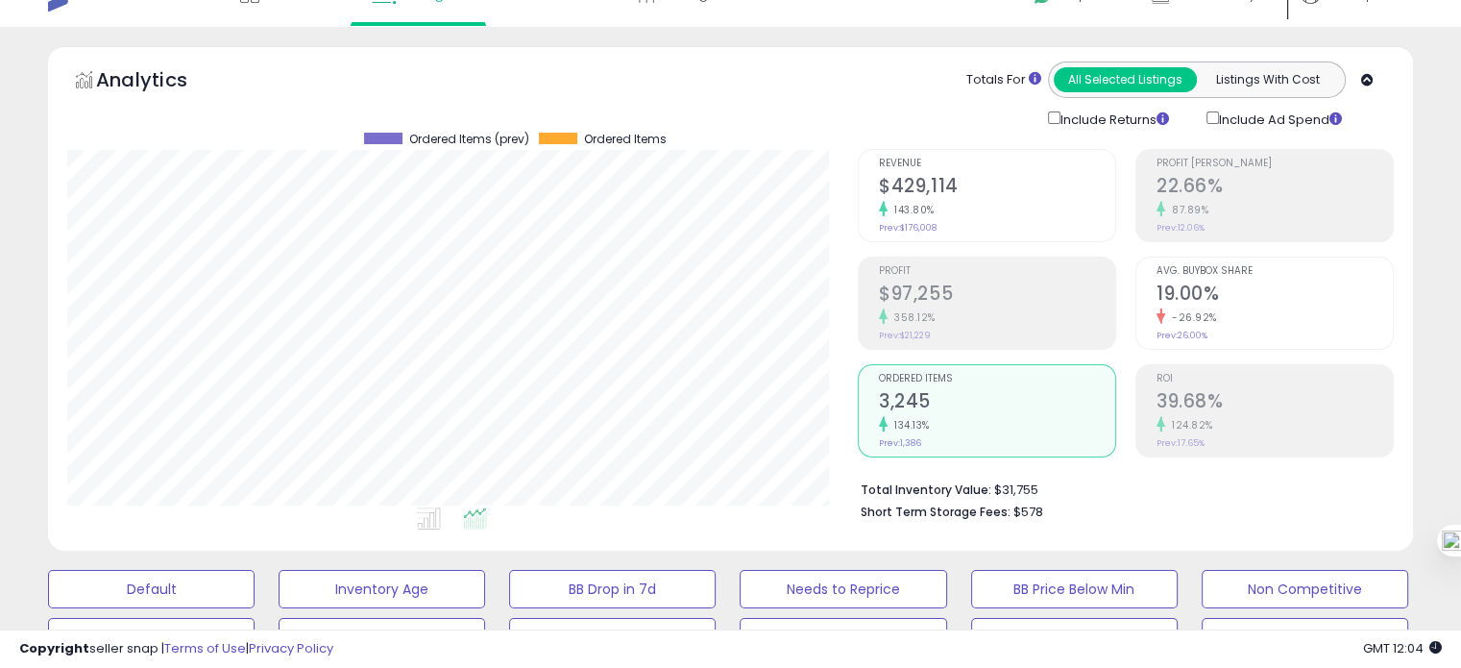
click at [1247, 285] on h2 "19.00%" at bounding box center [1274, 295] width 236 height 26
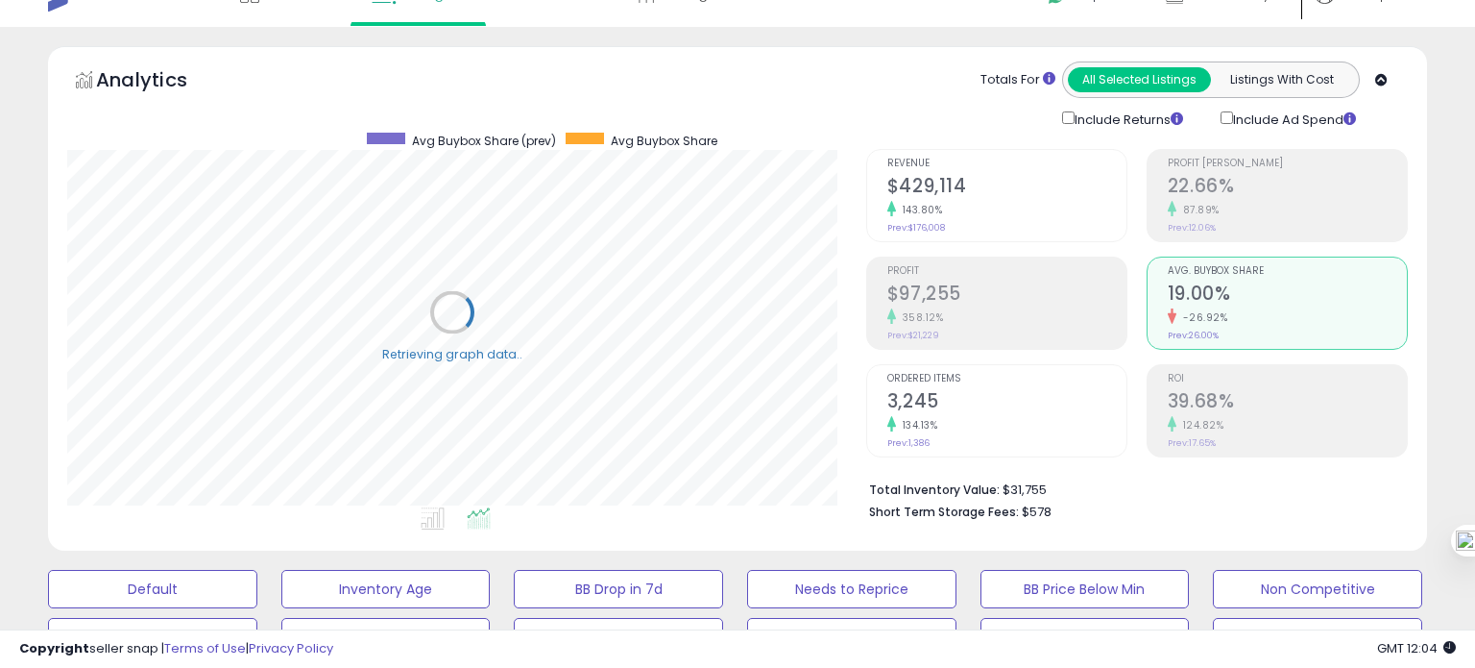
scroll to position [960086, 959689]
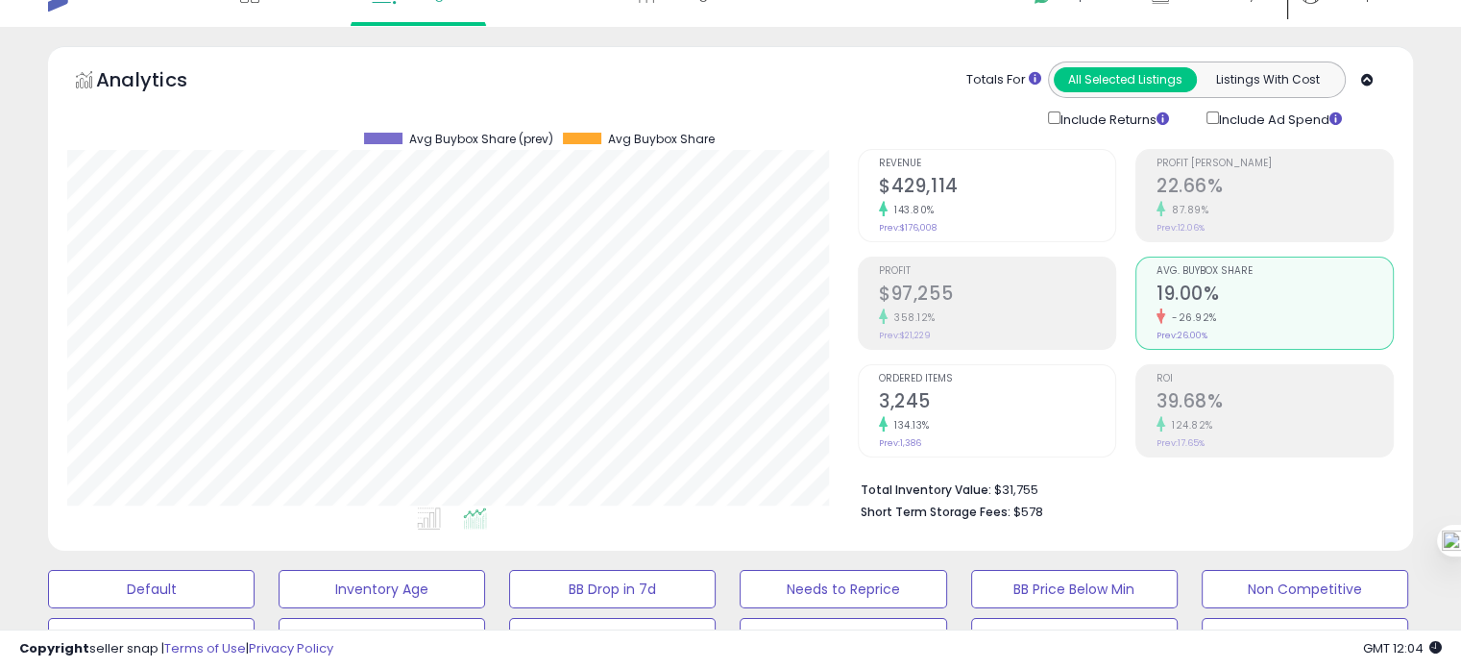
click at [980, 416] on div "134.13%" at bounding box center [997, 425] width 236 height 18
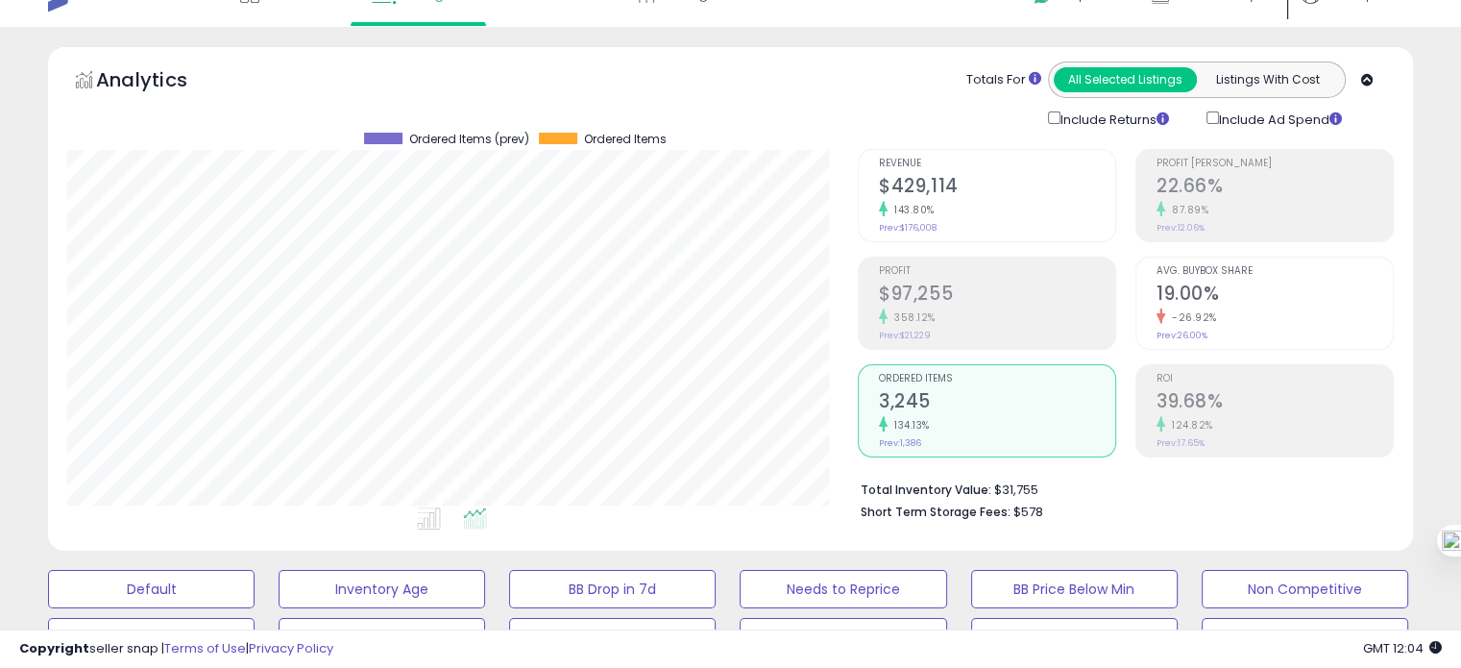
click at [1233, 282] on h2 "19.00%" at bounding box center [1274, 295] width 236 height 26
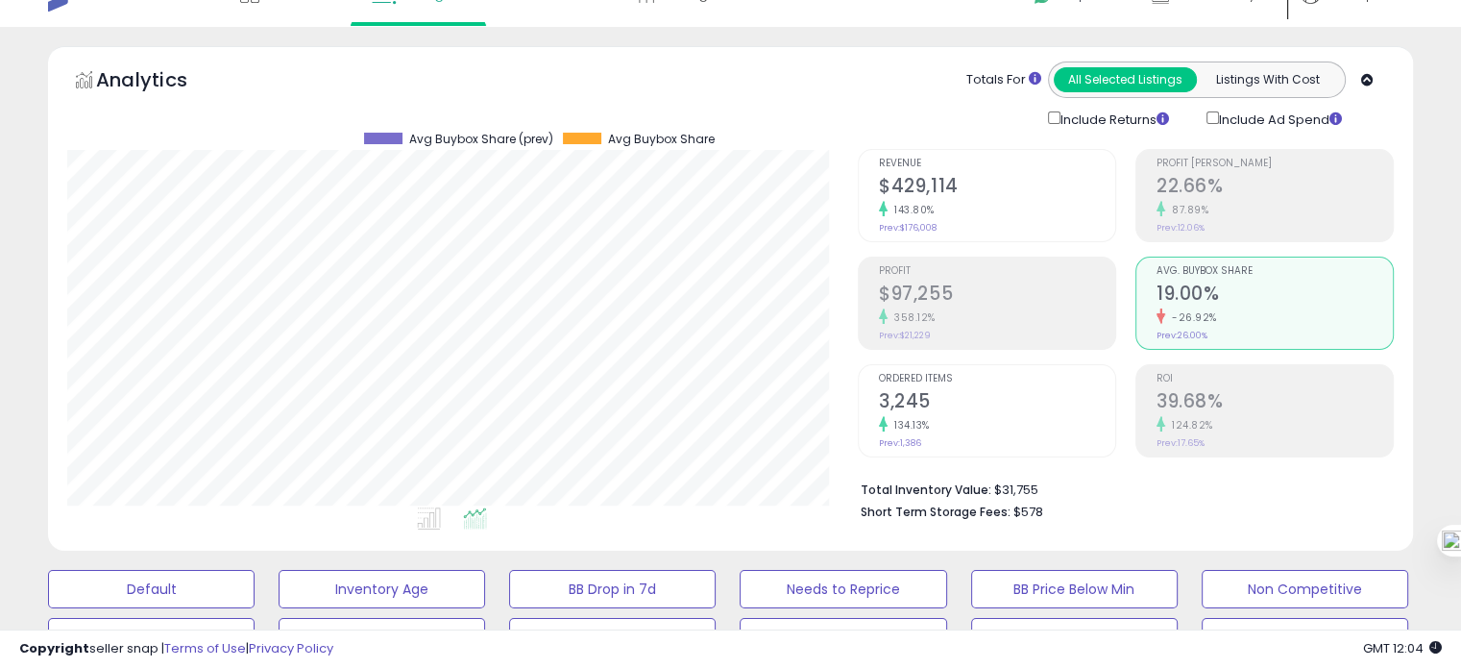
click at [957, 377] on span "Ordered Items" at bounding box center [997, 379] width 236 height 11
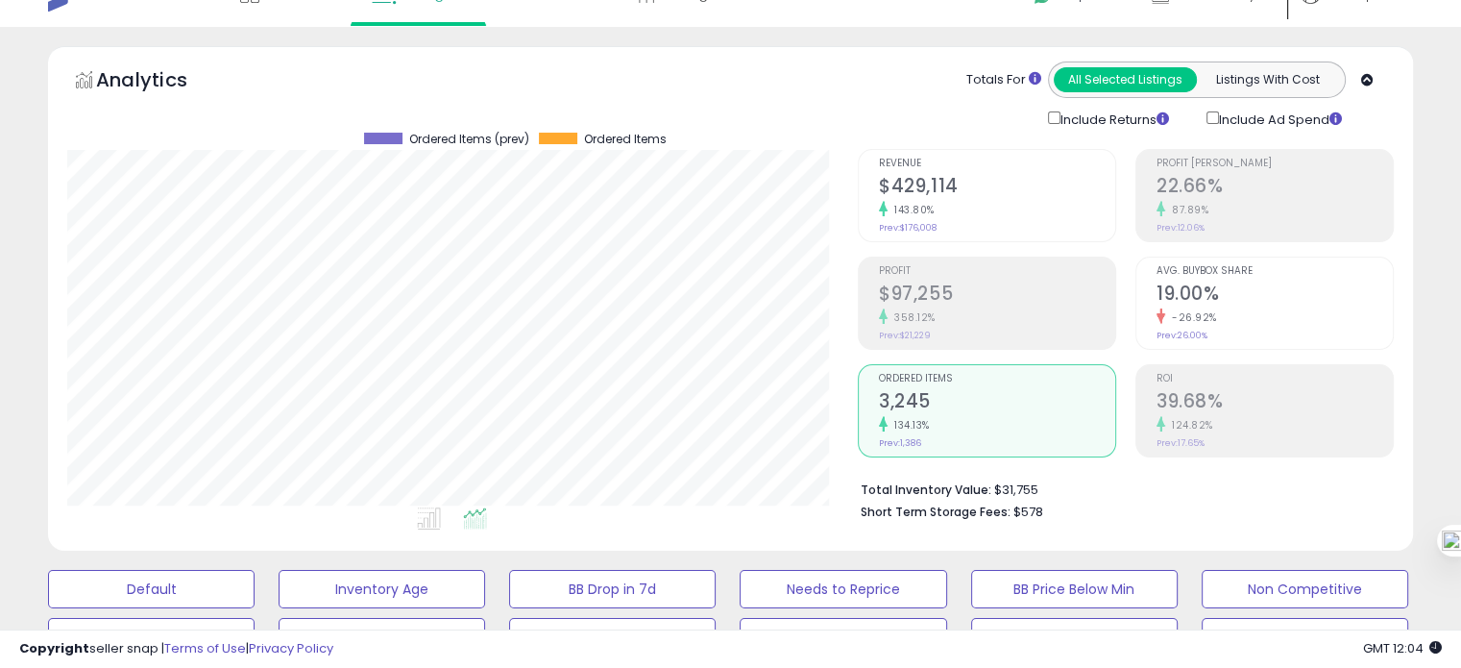
click at [1220, 344] on li "Avg. Buybox Share 19.00% -26.92% Prev: 26.00%" at bounding box center [1264, 302] width 258 height 93
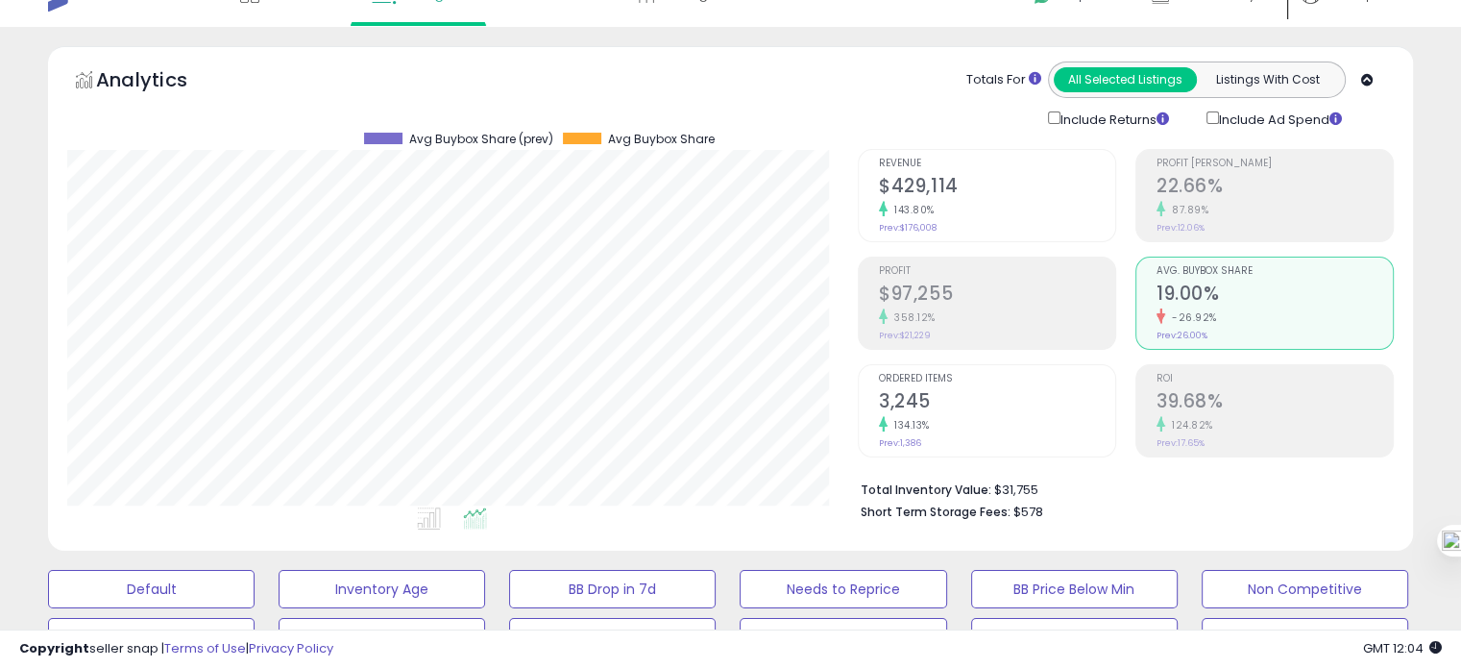
click at [953, 452] on li "Ordered Items 3,245 134.13% Prev: 1,386" at bounding box center [987, 410] width 258 height 93
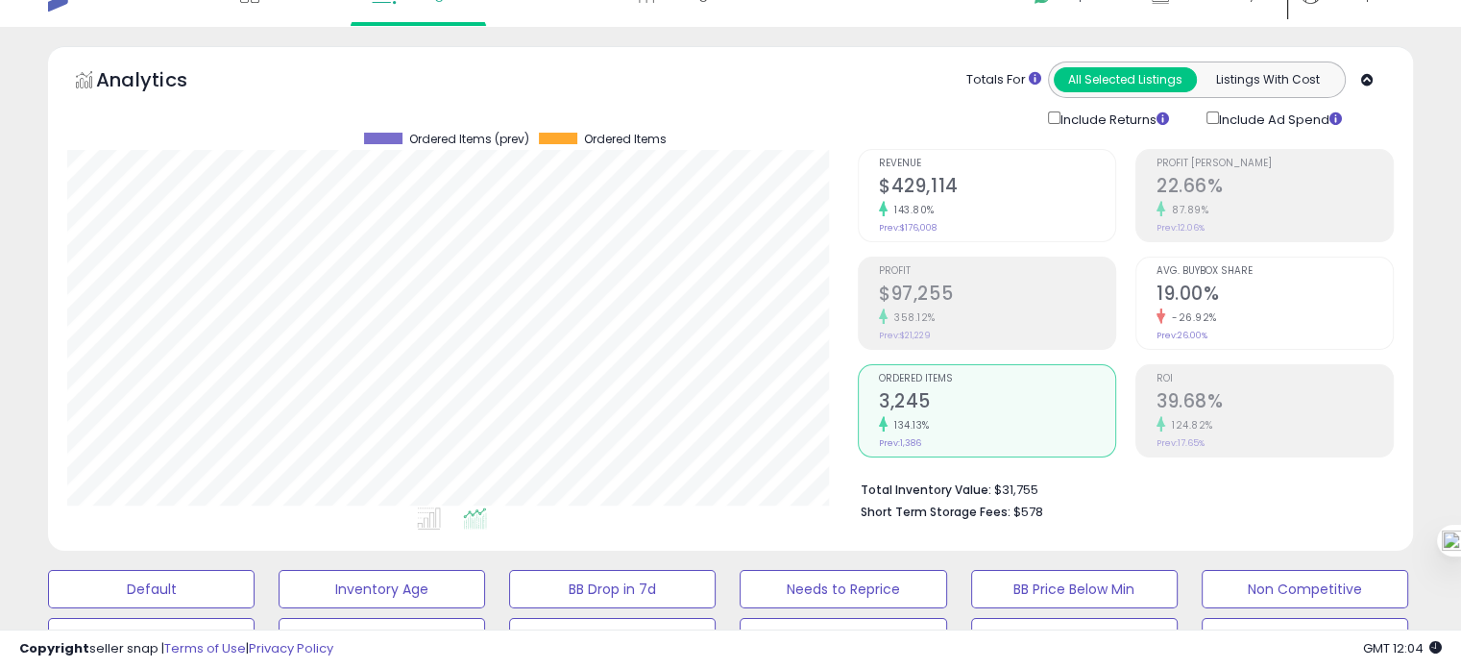
click at [1264, 292] on h2 "19.00%" at bounding box center [1274, 295] width 236 height 26
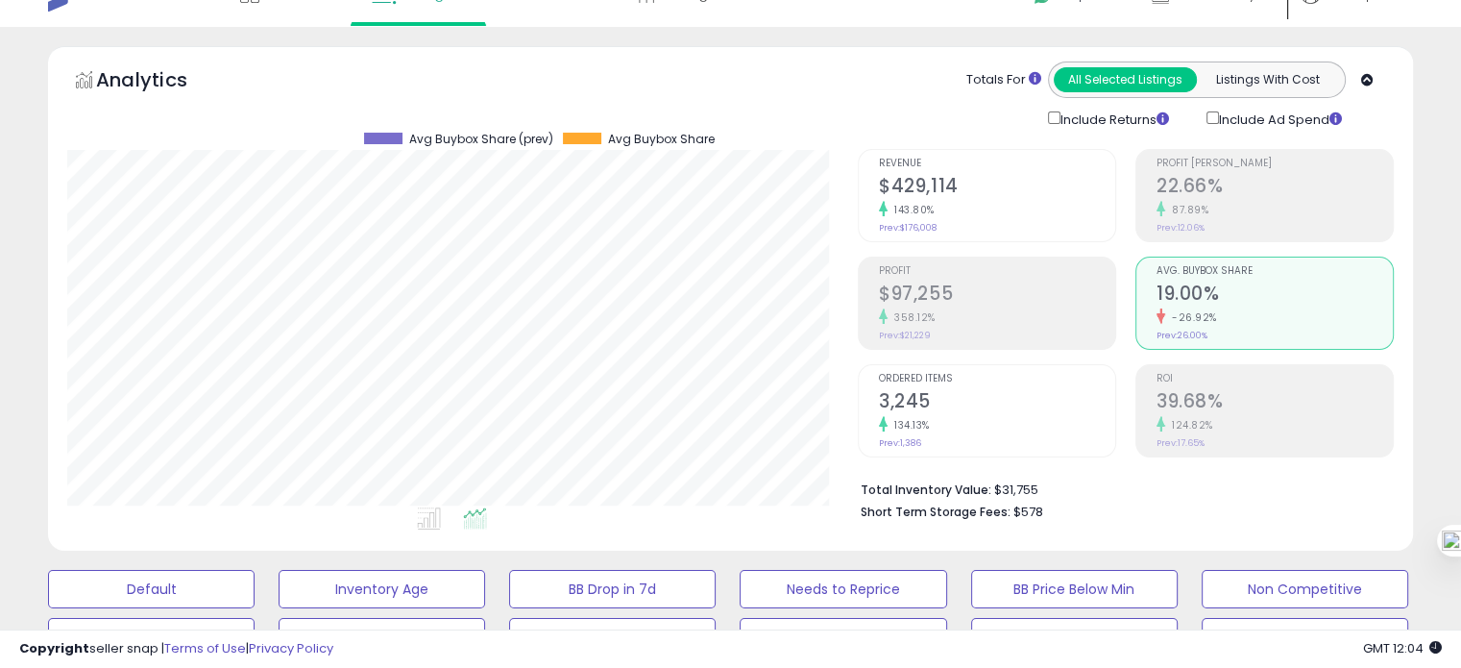
click at [1027, 364] on li "Ordered Items 3,245 134.13% Prev: 1,386" at bounding box center [987, 410] width 258 height 93
